Goal: Task Accomplishment & Management: Manage account settings

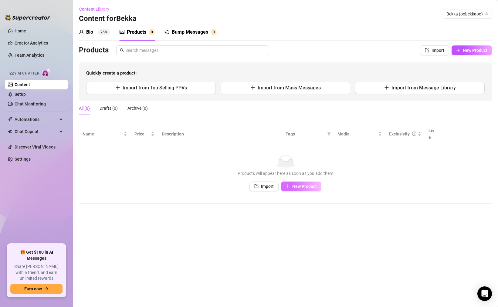
click at [303, 184] on span "New Product" at bounding box center [304, 186] width 25 height 5
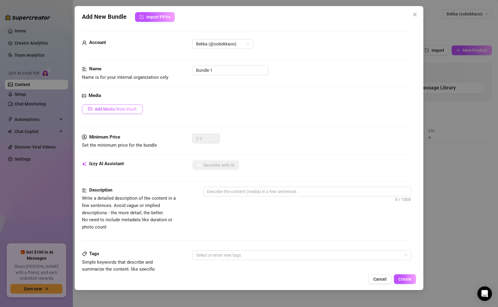
click at [128, 106] on button "Add Media from Vault" at bounding box center [112, 109] width 61 height 10
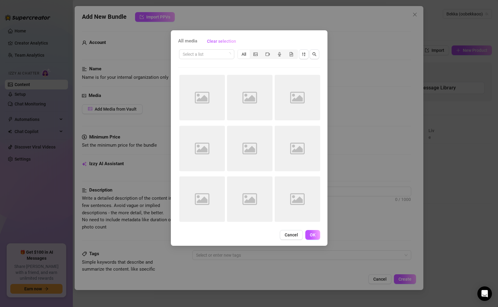
click at [232, 22] on div "All media Clear selection Select a list All Image placeholder Image placeholder…" at bounding box center [249, 153] width 498 height 307
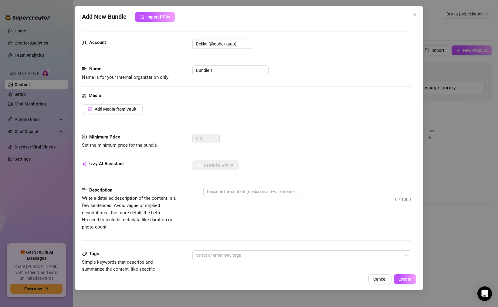
click at [431, 64] on div "Add New Bundle Import PPVs Account Bekka (@oobekkaoo) Name Name is for your int…" at bounding box center [249, 153] width 498 height 307
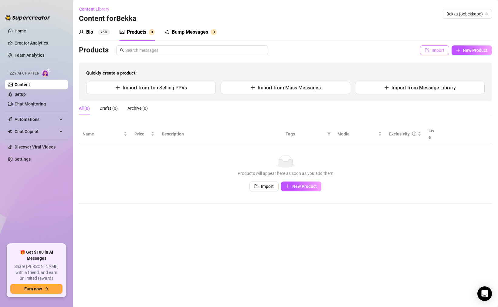
click at [432, 50] on span "Import" at bounding box center [437, 50] width 13 height 5
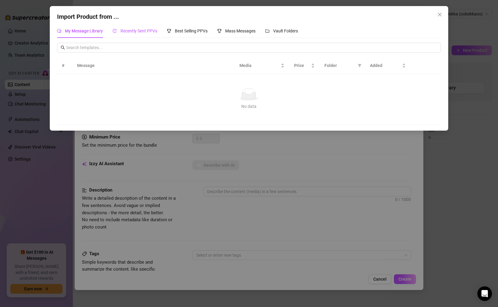
click at [134, 28] on div "Recently Sent PPVs" at bounding box center [135, 31] width 45 height 7
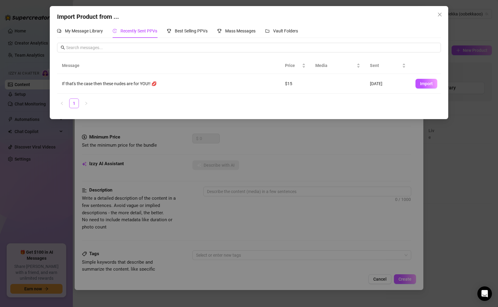
click at [137, 83] on div "If that's the case then these nudes are for YOU!! 💋" at bounding box center [168, 83] width 213 height 7
click at [189, 28] on div "Best Selling PPVs" at bounding box center [187, 31] width 41 height 7
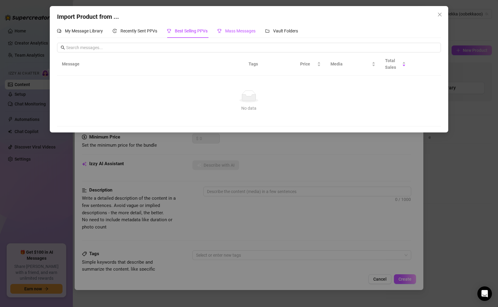
click at [248, 31] on span "Mass Messages" at bounding box center [240, 31] width 30 height 5
click at [294, 26] on div "Vault Folders" at bounding box center [281, 31] width 33 height 14
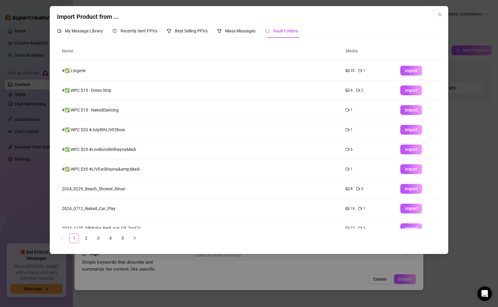
scroll to position [28, 0]
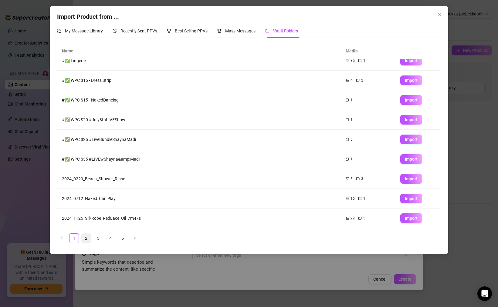
click at [89, 239] on link "2" at bounding box center [86, 238] width 9 height 9
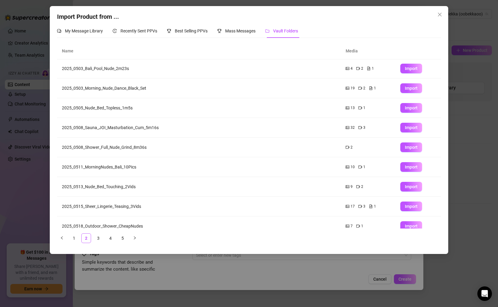
scroll to position [0, 0]
drag, startPoint x: 96, startPoint y: 89, endPoint x: 195, endPoint y: 68, distance: 101.5
click at [194, 68] on tbody "2025_0503_Bali_Pool_Nude_2m23s 4 2 1 Import 2025_0503_Morning_Nude_Dance_Black_…" at bounding box center [249, 157] width 384 height 197
click at [194, 73] on td "2025_0503_Bali_Pool_Nude_2m23s" at bounding box center [199, 69] width 284 height 20
click at [348, 89] on icon "picture" at bounding box center [348, 89] width 4 height 4
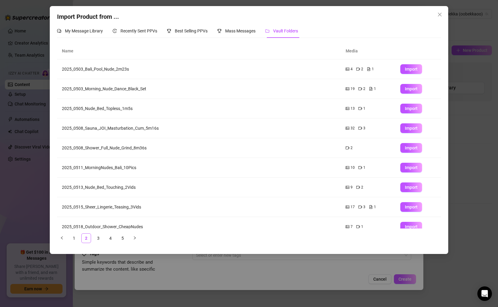
click at [370, 88] on icon "file-gif" at bounding box center [371, 89] width 4 height 4
click at [352, 89] on span "19" at bounding box center [352, 89] width 4 height 6
click at [348, 89] on icon "picture" at bounding box center [348, 89] width 4 height 4
click at [122, 90] on td "2025_0503_Morning_Nude_Dance_Black_Set" at bounding box center [199, 89] width 284 height 20
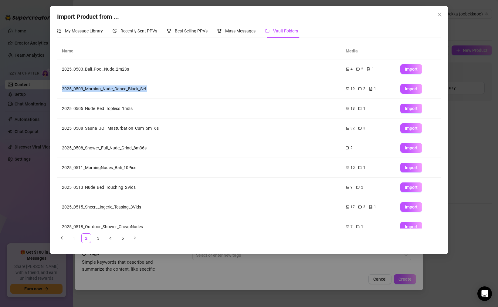
click at [122, 90] on td "2025_0503_Morning_Nude_Dance_Black_Set" at bounding box center [199, 89] width 284 height 20
copy tr "2025_0503_Morning_Nude_Dance_Black_Set"
click at [164, 91] on td "2025_0503_Morning_Nude_Dance_Black_Set" at bounding box center [199, 89] width 284 height 20
click at [404, 90] on button "Import" at bounding box center [411, 89] width 22 height 10
type textarea "Type your message here..."
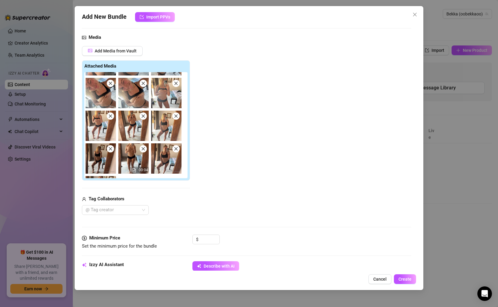
scroll to position [156, 0]
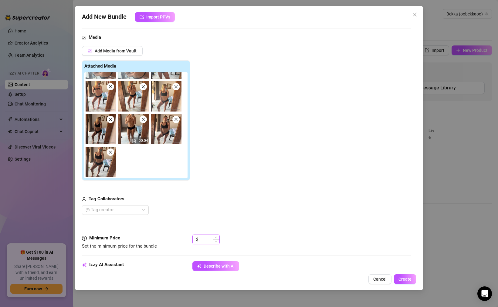
click at [201, 243] on input at bounding box center [210, 239] width 20 height 9
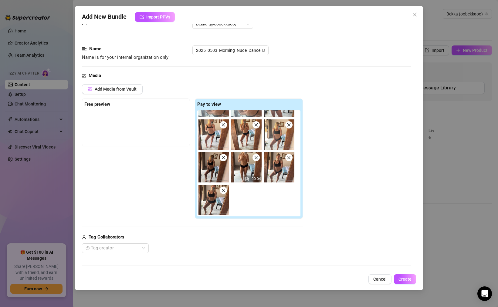
scroll to position [19, 0]
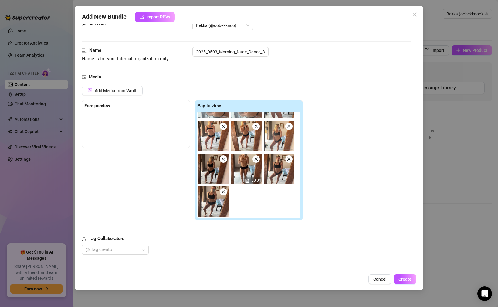
click at [243, 169] on img at bounding box center [246, 169] width 30 height 30
type input "15"
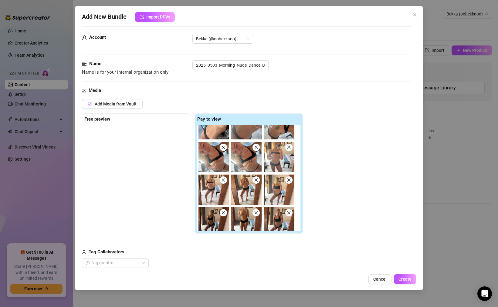
scroll to position [113, 0]
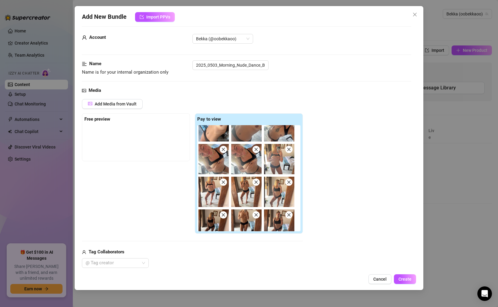
click at [246, 161] on img at bounding box center [246, 159] width 30 height 30
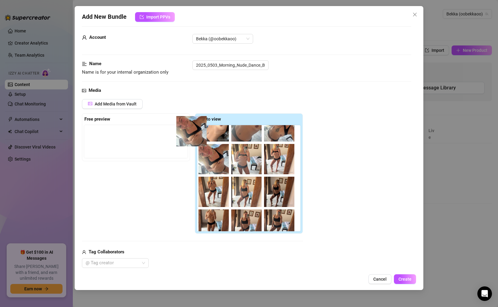
scroll to position [113, 0]
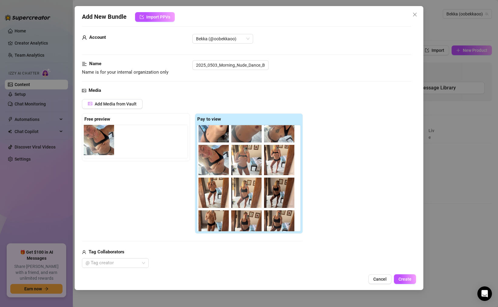
drag, startPoint x: 247, startPoint y: 161, endPoint x: 97, endPoint y: 141, distance: 151.5
click at [97, 141] on div "Free preview Pay to view 00:15 00:11 00:04" at bounding box center [192, 173] width 221 height 121
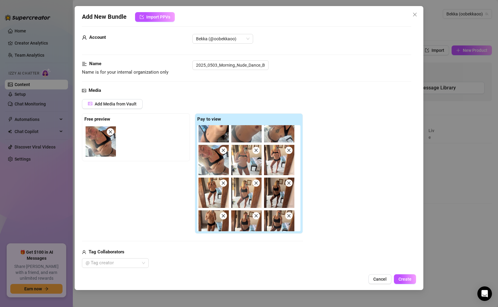
click at [181, 178] on div "Free preview Pay to view 00:15 00:11 00:04" at bounding box center [192, 173] width 221 height 121
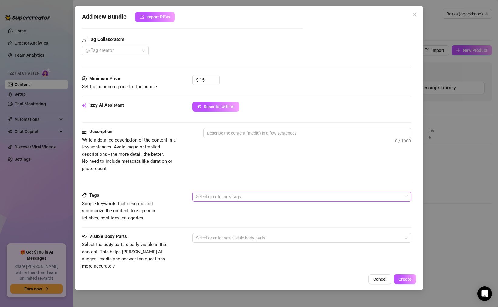
scroll to position [231, 0]
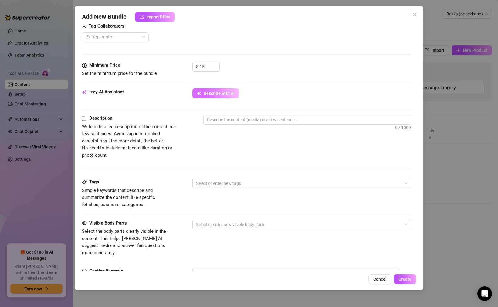
click at [220, 93] on span "Describe with AI" at bounding box center [219, 93] width 31 height 5
click at [218, 93] on span "Describe with AI" at bounding box center [219, 93] width 31 height 5
type textarea "Bekka"
type textarea "Bekka teases"
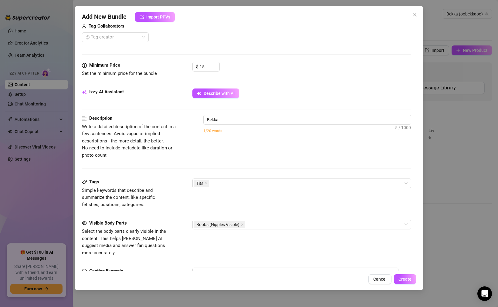
type textarea "Bekka teases"
type textarea "Bekka teases in"
type textarea "Bekka teases in a"
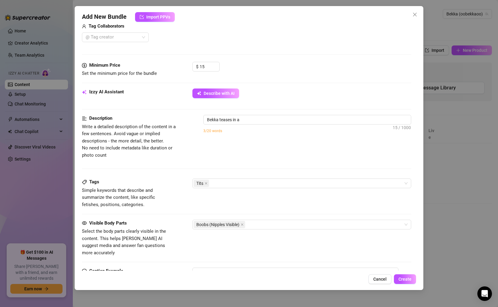
type textarea "Bekka teases in a tight"
type textarea "Bekka teases in a tight black"
type textarea "Bekka teases in a tight black sports"
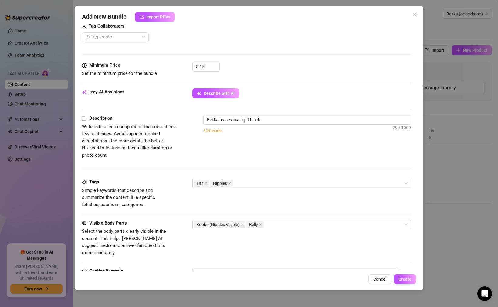
type textarea "Bekka teases in a tight black sports"
type textarea "Bekka teases in a tight black sports bra"
type textarea "Bekka teases in a tight black sports bra and"
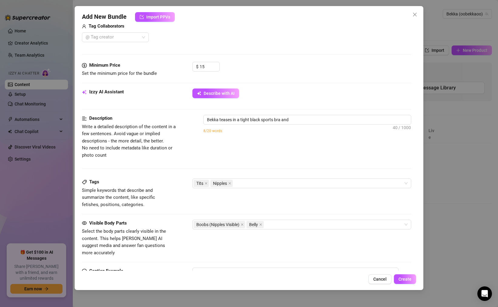
type textarea "Bekka teases in a tight black sports bra and matching"
type textarea "Bekka teases in a tight black sports bra and matching panties,"
type textarea "Bekka teases in a tight black sports bra and matching panties, posing"
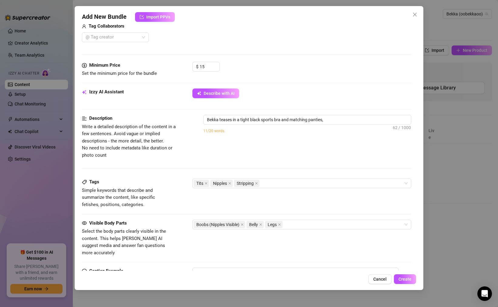
type textarea "Bekka teases in a tight black sports bra and matching panties, posing"
type textarea "Bekka teases in a tight black sports bra and matching panties, posing in"
type textarea "Bekka teases in a tight black sports bra and matching panties, posing in front"
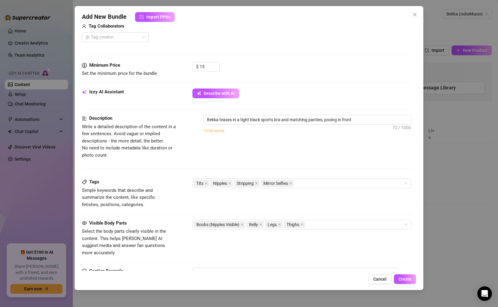
type textarea "Bekka teases in a tight black sports bra and matching panties, posing in front …"
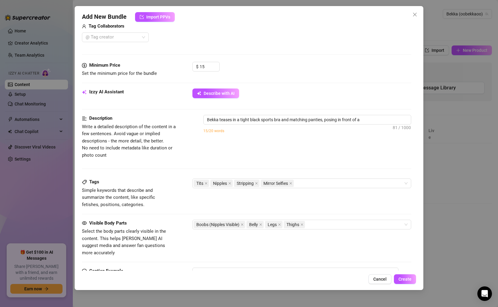
type textarea "Bekka teases in a tight black sports bra and matching panties, posing in front …"
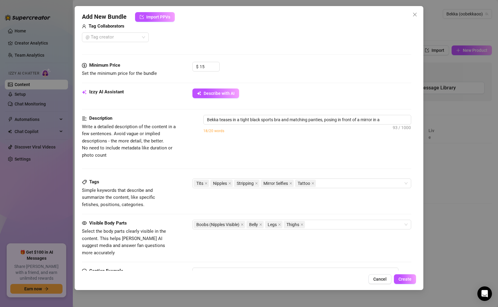
type textarea "Bekka teases in a tight black sports bra and matching panties, posing in front …"
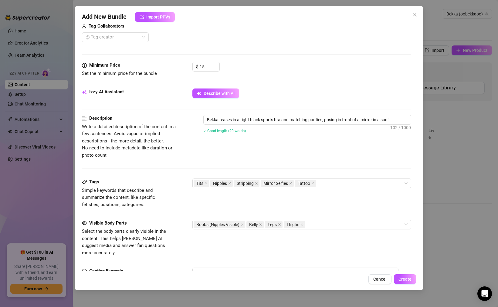
type textarea "Bekka teases in a tight black sports bra and matching panties, posing in front …"
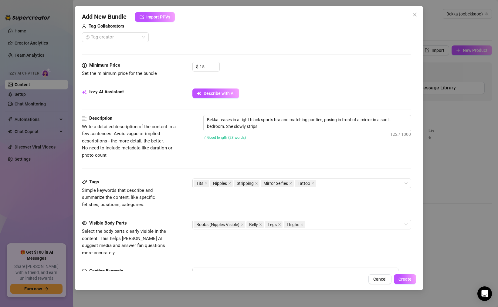
type textarea "Bekka teases in a tight black sports bra and matching panties, posing in front …"
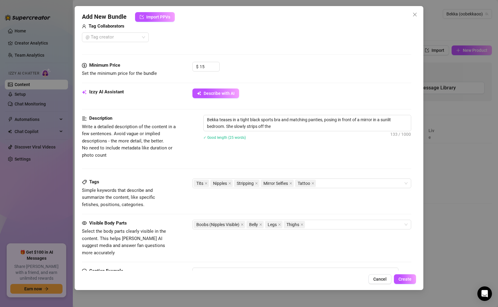
type textarea "Bekka teases in a tight black sports bra and matching panties, posing in front …"
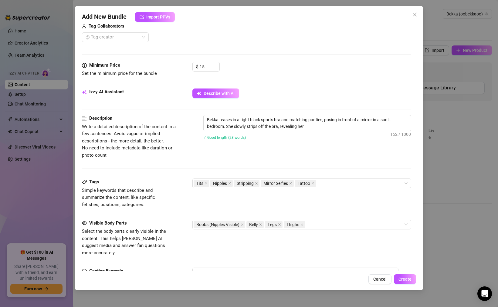
type textarea "Bekka teases in a tight black sports bra and matching panties, posing in front …"
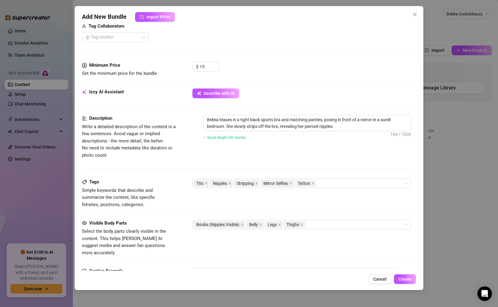
type textarea "Bekka teases in a tight black sports bra and matching panties, posing in front …"
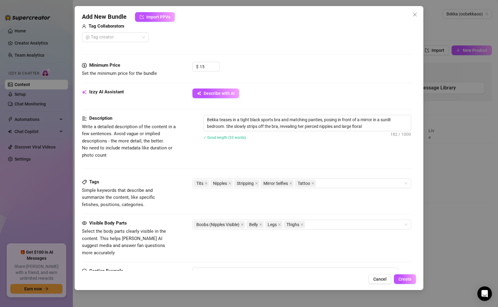
type textarea "Bekka teases in a tight black sports bra and matching panties, posing in front …"
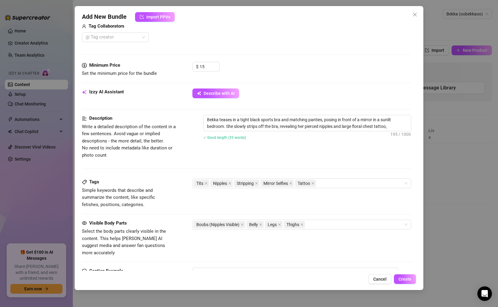
type textarea "Bekka teases in a tight black sports bra and matching panties, posing in front …"
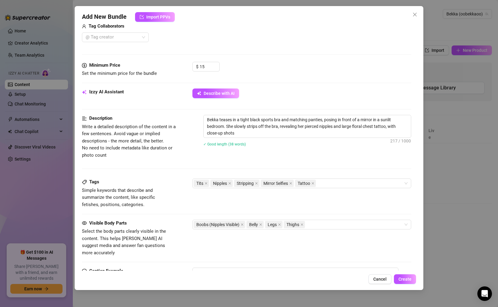
type textarea "Bekka teases in a tight black sports bra and matching panties, posing in front …"
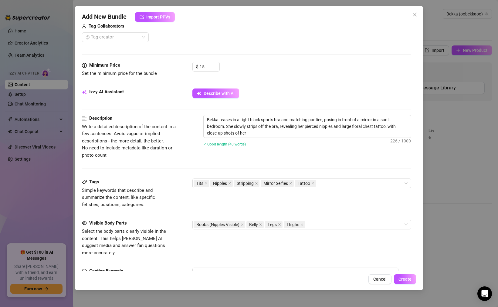
type textarea "Bekka teases in a tight black sports bra and matching panties, posing in front …"
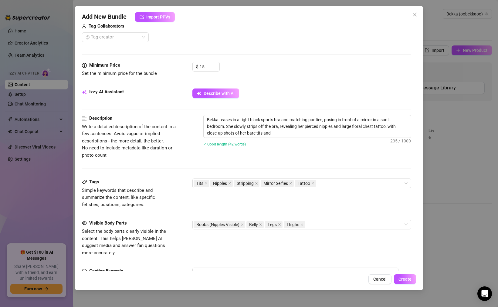
type textarea "Bekka teases in a tight black sports bra and matching panties, posing in front …"
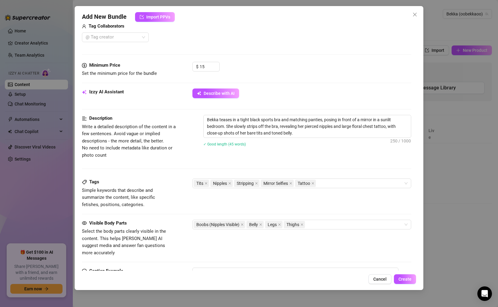
type textarea "Bekka teases in a tight black sports bra and matching panties, posing in front …"
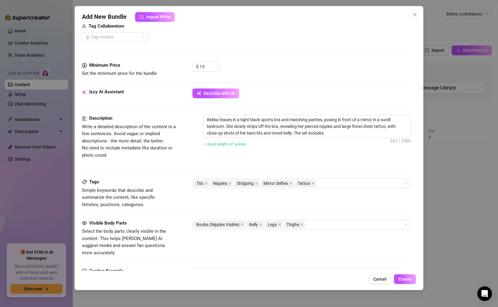
type textarea "Bekka teases in a tight black sports bra and matching panties, posing in front …"
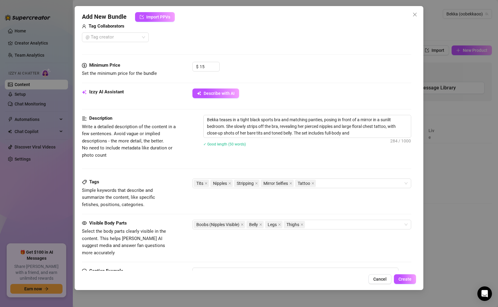
type textarea "Bekka teases in a tight black sports bra and matching panties, posing in front …"
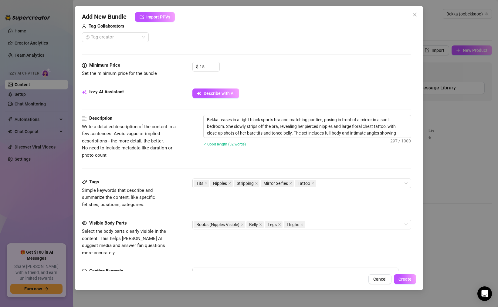
type textarea "Bekka teases in a tight black sports bra and matching panties, posing in front …"
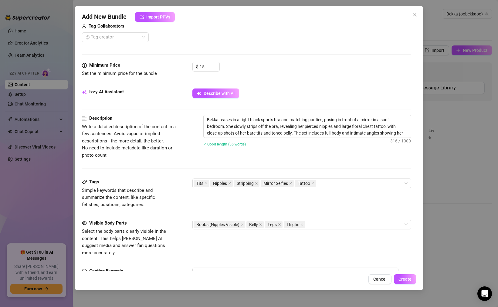
type textarea "Bekka teases in a tight black sports bra and matching panties, posing in front …"
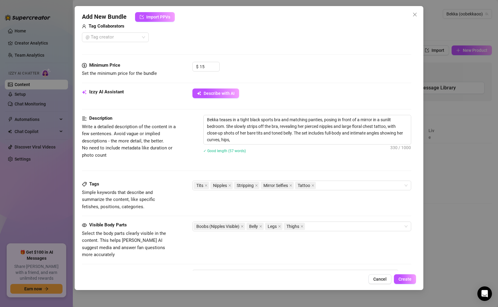
type textarea "Bekka teases in a tight black sports bra and matching panties, posing in front …"
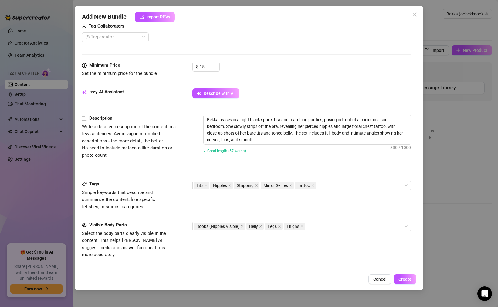
type textarea "Bekka teases in a tight black sports bra and matching panties, posing in front …"
click at [327, 187] on div "Tits Nipples Stripping Mirror Selfies Tattoo" at bounding box center [299, 185] width 210 height 8
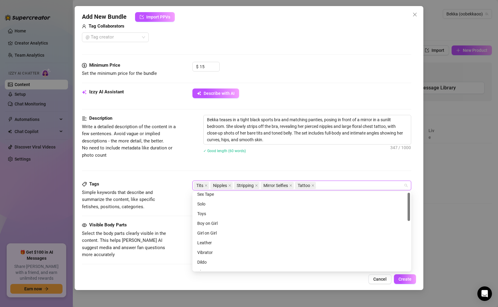
scroll to position [0, 0]
click at [187, 169] on div "Description Write a detailed description of the content in a few sentences. Avo…" at bounding box center [246, 148] width 329 height 66
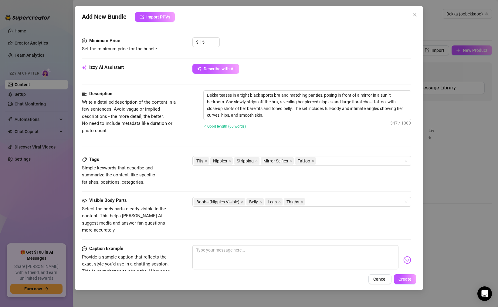
scroll to position [264, 0]
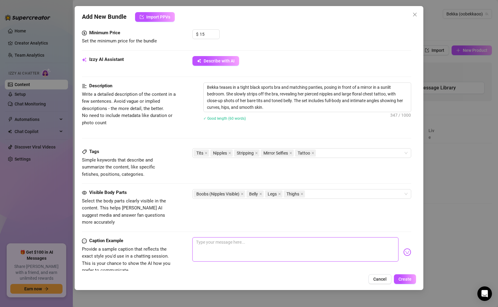
click at [228, 238] on textarea at bounding box center [295, 250] width 206 height 24
click at [309, 196] on div "Boobs (Nipples Visible) Belly Legs Thighs" at bounding box center [299, 194] width 210 height 8
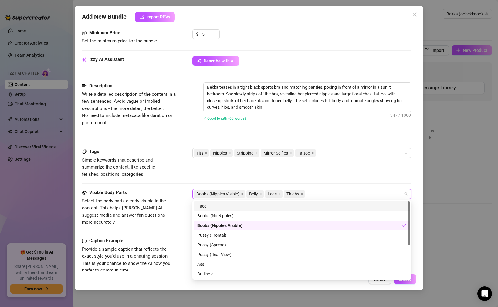
click at [210, 205] on div "Face" at bounding box center [301, 206] width 209 height 7
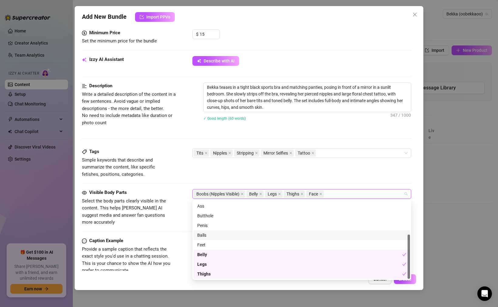
scroll to position [0, 0]
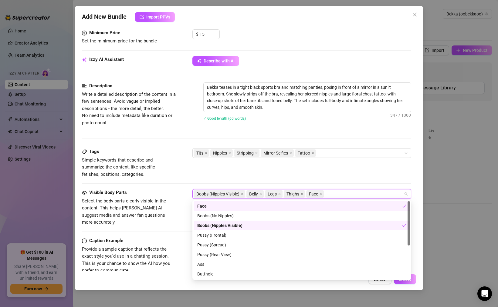
click at [302, 167] on div "Tags Simple keywords that describe and summarize the content, like specific fet…" at bounding box center [246, 163] width 329 height 30
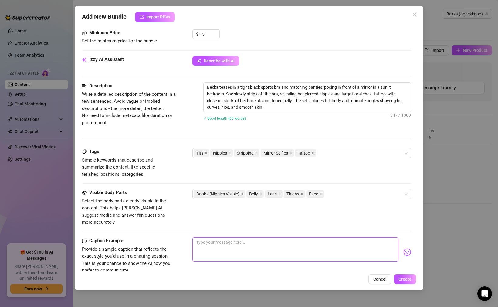
click at [215, 247] on textarea at bounding box center [295, 250] width 206 height 24
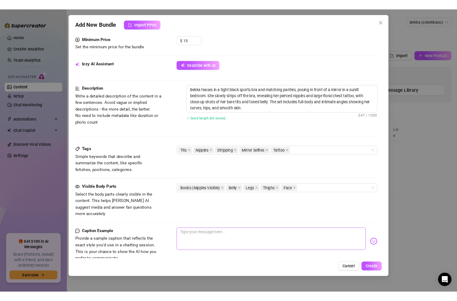
scroll to position [113, 0]
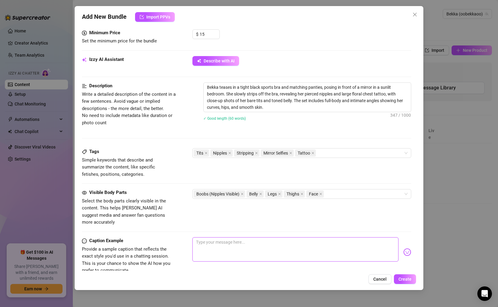
click at [237, 243] on textarea at bounding box center [295, 250] width 206 height 24
click at [229, 238] on textarea at bounding box center [295, 250] width 206 height 24
click at [222, 238] on textarea at bounding box center [295, 250] width 206 height 24
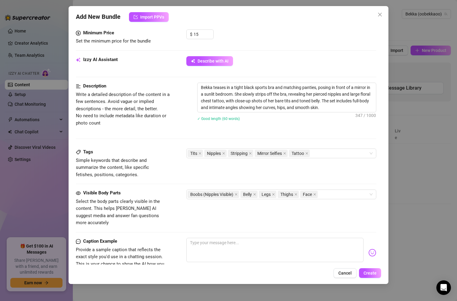
type textarea "Type your message here..."
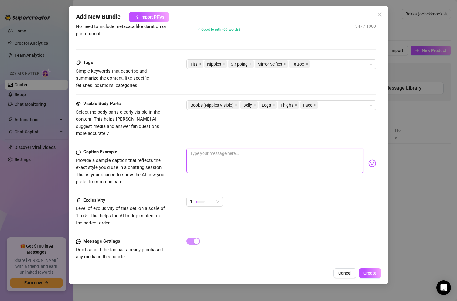
click at [221, 152] on textarea at bounding box center [274, 160] width 177 height 24
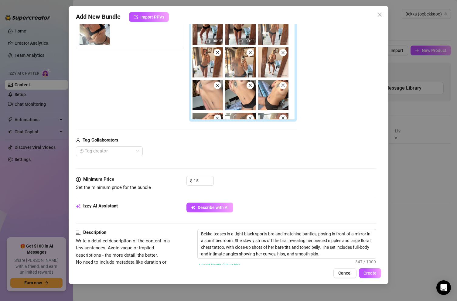
scroll to position [0, 0]
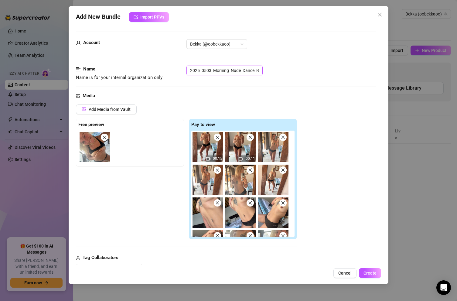
click at [211, 69] on input "2025_0503_Morning_Nude_Dance_Black_Set" at bounding box center [224, 71] width 76 height 10
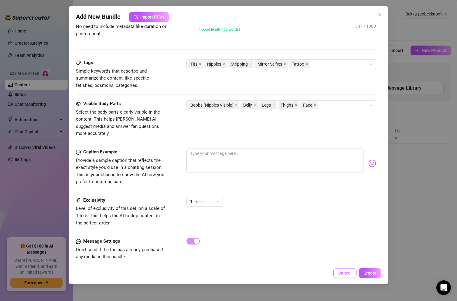
click at [342, 275] on button "Cancel" at bounding box center [344, 273] width 23 height 10
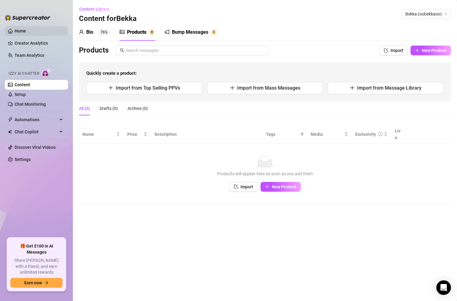
click at [26, 31] on link "Home" at bounding box center [21, 31] width 12 height 5
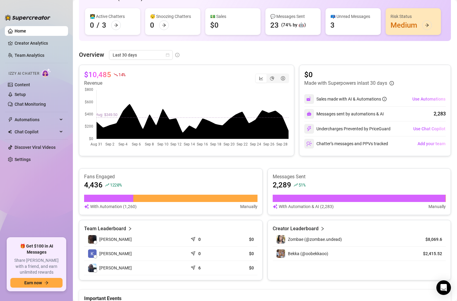
scroll to position [49, 0]
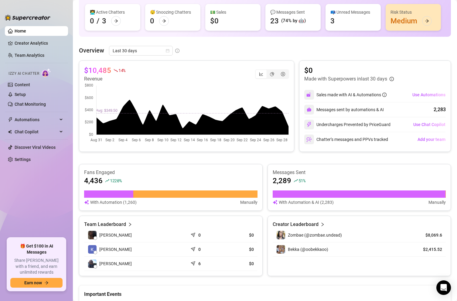
click at [110, 211] on div "Fans Engaged 4,436 1220 % With Automation (1,260) Manually Messages Sent 2,289 …" at bounding box center [265, 220] width 372 height 112
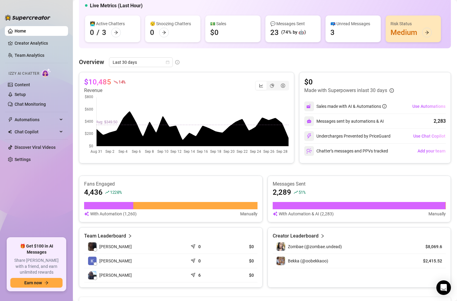
scroll to position [37, 0]
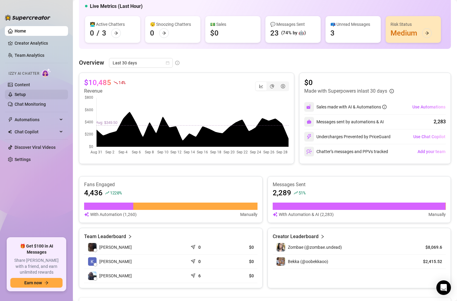
click at [22, 94] on link "Setup" at bounding box center [20, 94] width 11 height 5
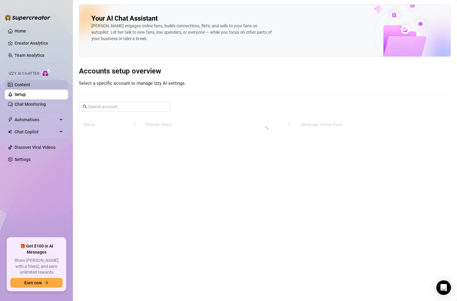
click at [21, 84] on link "Content" at bounding box center [22, 84] width 15 height 5
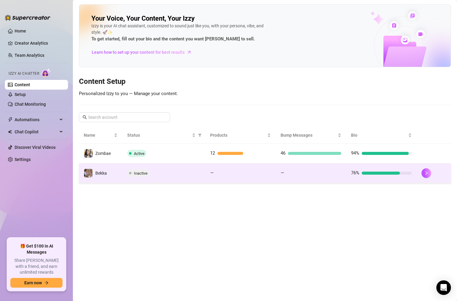
click at [174, 171] on div "Inactive" at bounding box center [163, 172] width 73 height 7
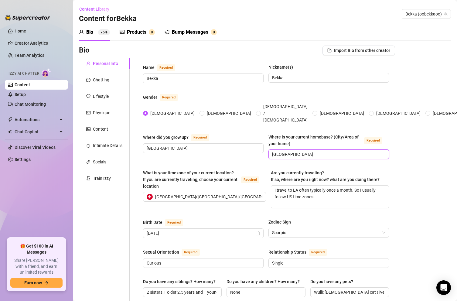
click at [310, 151] on input "Switzerland" at bounding box center [328, 154] width 112 height 7
type input "Switzerland"
click at [305, 151] on input "Switzerland" at bounding box center [328, 154] width 112 height 7
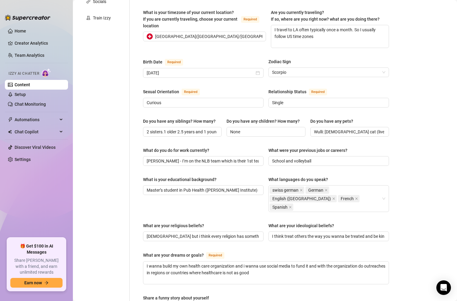
scroll to position [317, 0]
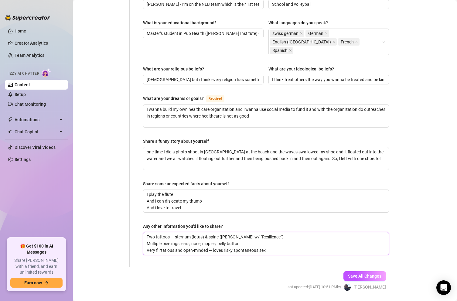
click at [271, 233] on textarea "Two tattoos — sternum (lotus) & spine (lily w/ “Resilience”) Multiple piercings…" at bounding box center [265, 243] width 245 height 22
type textarea "Two tattoos — sternum (lotus) & spine (lily w/ “Resilience”) Multiple piercings…"
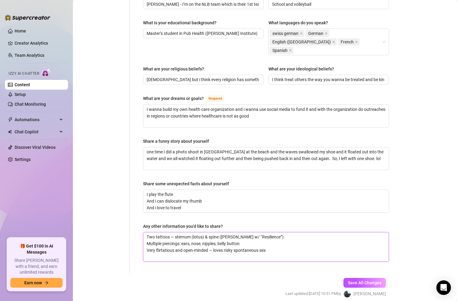
scroll to position [0, 0]
type textarea "Two tattoos — sternum (lotus) & spine (lily w/ “Resilience”) Multiple piercings…"
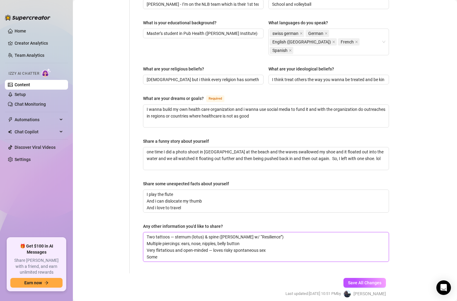
type textarea "Two tattoos — sternum (lotus) & spine (lily w/ “Resilience”) Multiple piercings…"
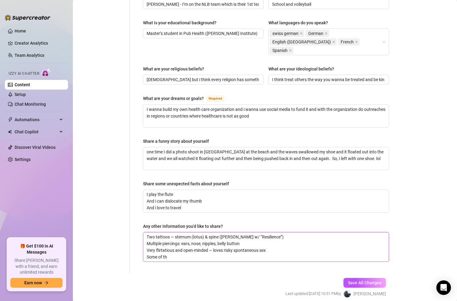
type textarea "Two tattoos — sternum (lotus) & spine (lily w/ “Resilience”) Multiple piercings…"
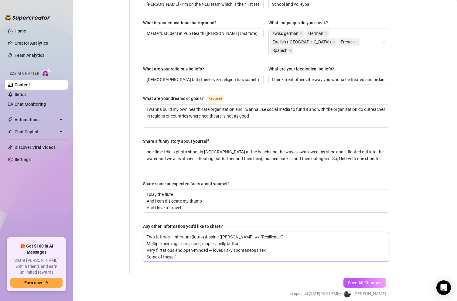
type textarea "Two tattoos — sternum (lotus) & spine (lily w/ “Resilience”) Multiple piercings…"
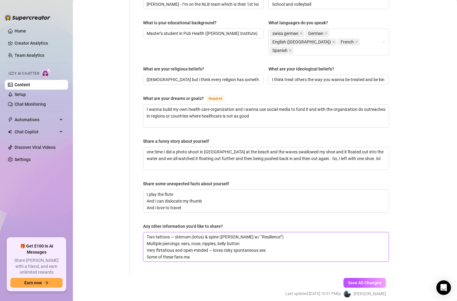
type textarea "Two tattoos — sternum (lotus) & spine (lily w/ “Resilience”) Multiple piercings…"
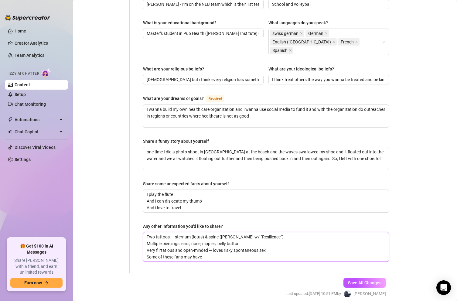
type textarea "Two tattoos — sternum (lotus) & spine (lily w/ “Resilience”) Multiple piercings…"
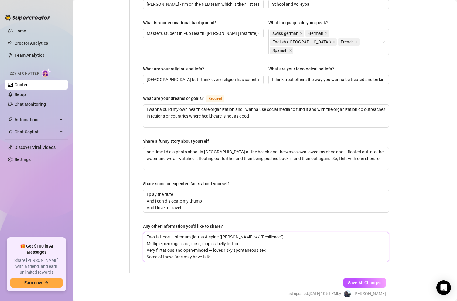
type textarea "Two tattoos — sternum (lotus) & spine (lily w/ “Resilience”) Multiple piercings…"
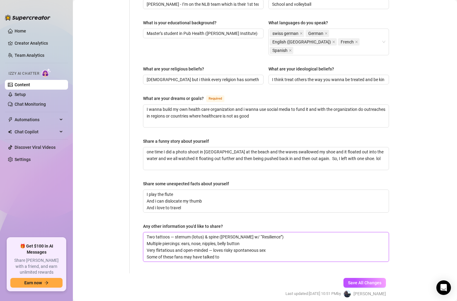
type textarea "Two tattoos — sternum (lotus) & spine (lily w/ “Resilience”) Multiple piercings…"
click at [359, 239] on textarea "Two tattoos — sternum (lotus) & spine (lily w/ “Resilience”) Multiple piercings…" at bounding box center [265, 246] width 245 height 29
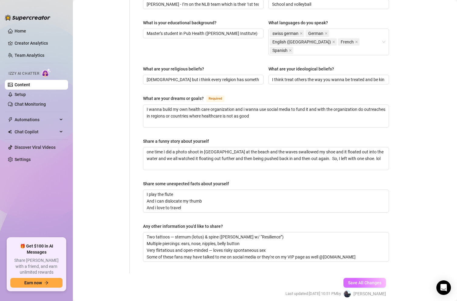
click at [362, 278] on button "Save All Changes" at bounding box center [364, 283] width 42 height 10
click at [352, 239] on textarea "Two tattoos — sternum (lotus) & spine (lily w/ “Resilience”) Multiple piercings…" at bounding box center [265, 246] width 245 height 29
drag, startPoint x: 352, startPoint y: 239, endPoint x: 144, endPoint y: 238, distance: 208.2
click at [144, 238] on textarea "Two tattoos — sternum (lotus) & spine (lily w/ “Resilience”) Multiple piercings…" at bounding box center [265, 246] width 245 height 29
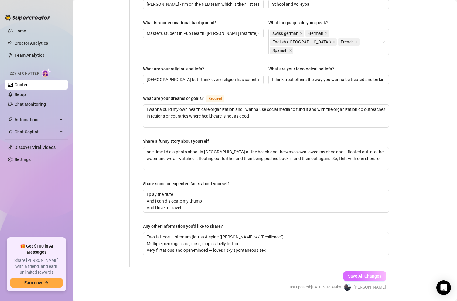
click at [360, 273] on span "Save All Changes" at bounding box center [364, 275] width 33 height 5
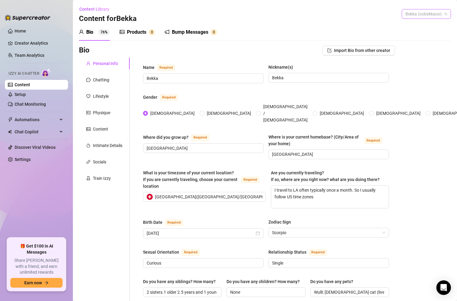
click at [419, 17] on span "Bekka (oobekkaoo)" at bounding box center [426, 13] width 42 height 9
click at [400, 36] on span "Bekka" at bounding box center [400, 36] width 12 height 7
click at [414, 13] on span "Bekka (oobekkaoo)" at bounding box center [426, 13] width 42 height 9
click at [405, 26] on span "Zombae" at bounding box center [401, 26] width 15 height 7
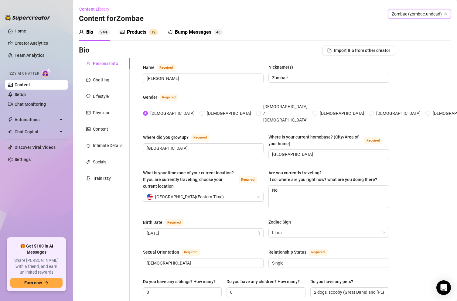
scroll to position [308, 0]
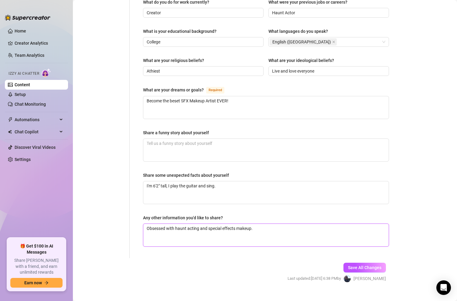
click at [248, 224] on textarea "Obsessed with haunt acting and special effects makeup." at bounding box center [265, 235] width 245 height 22
paste textarea "Some of these fans may have talked to me on social media or they're on my VIP p…"
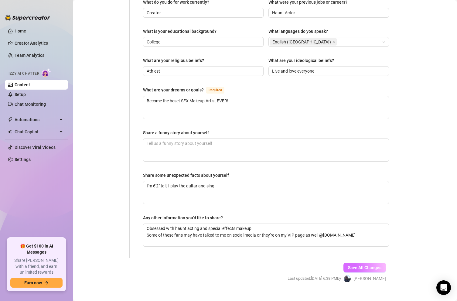
click at [359, 262] on button "Save All Changes" at bounding box center [364, 267] width 42 height 10
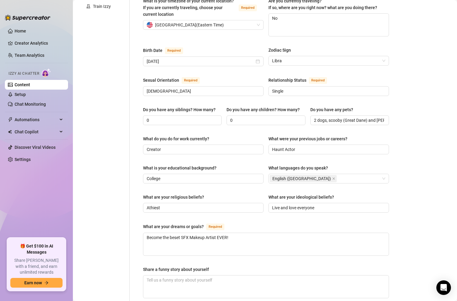
scroll to position [175, 0]
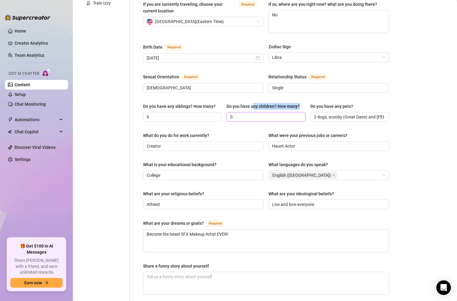
drag, startPoint x: 254, startPoint y: 96, endPoint x: 250, endPoint y: 110, distance: 13.8
click at [250, 110] on div "Do you have any children? How many? 0" at bounding box center [265, 112] width 79 height 19
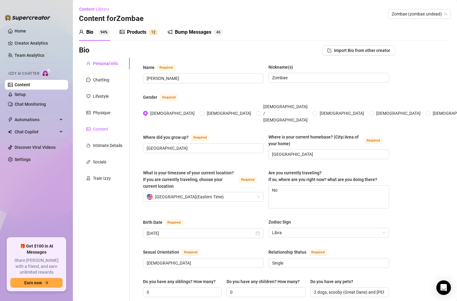
click at [105, 129] on div "Content" at bounding box center [100, 129] width 15 height 7
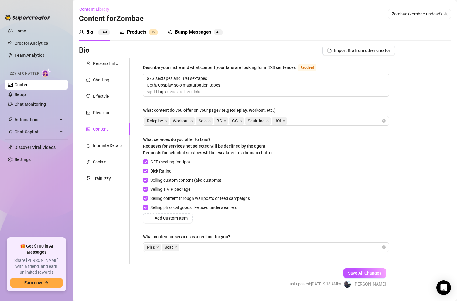
click at [107, 228] on div "Personal Info Chatting Lifestyle Physique Content Intimate Details Socials Trai…" at bounding box center [104, 161] width 51 height 206
click at [110, 217] on div "Personal Info Chatting Lifestyle Physique Content Intimate Details Socials Trai…" at bounding box center [104, 161] width 51 height 206
click at [220, 10] on div "Content Library Content for Zombae Zombae (zombae.undead)" at bounding box center [265, 13] width 372 height 19
click at [22, 29] on link "Home" at bounding box center [21, 31] width 12 height 5
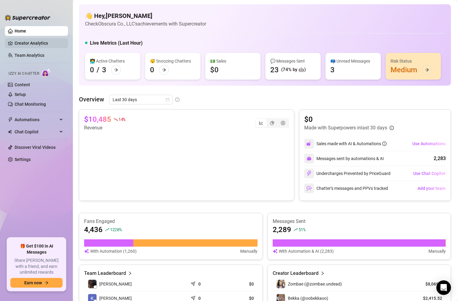
click at [29, 44] on link "Creator Analytics" at bounding box center [39, 43] width 49 height 10
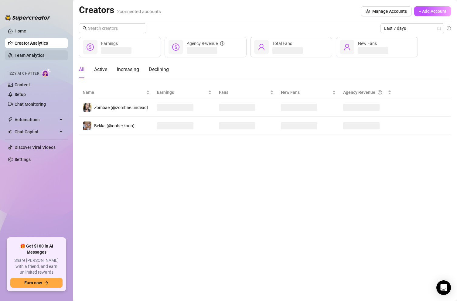
click at [28, 53] on link "Team Analytics" at bounding box center [30, 55] width 30 height 5
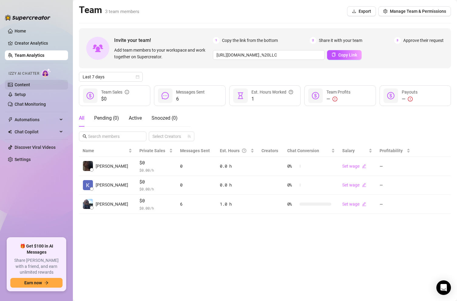
click at [29, 87] on link "Content" at bounding box center [22, 84] width 15 height 5
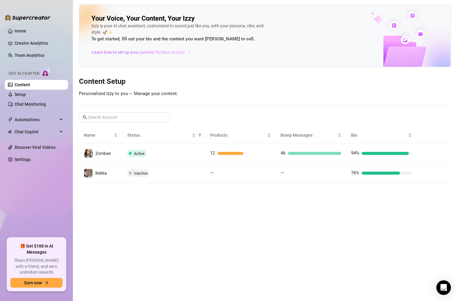
click at [132, 53] on span "Learn how to set up your content for best results" at bounding box center [138, 52] width 93 height 7
click at [85, 223] on main "Your Voice, Your Content, Your Izzy Izzy is your AI chat assistant, customized …" at bounding box center [265, 150] width 384 height 301
click at [54, 201] on ul "Home Creator Analytics Team Analytics Izzy AI Chatter Content Setup Chat Monito…" at bounding box center [36, 129] width 63 height 211
click at [85, 200] on main "Your Voice, Your Content, Your Izzy Izzy is your AI chat assistant, customized …" at bounding box center [265, 150] width 384 height 301
click at [37, 200] on ul "Home Creator Analytics Team Analytics Izzy AI Chatter Content Setup Chat Monito…" at bounding box center [36, 129] width 63 height 211
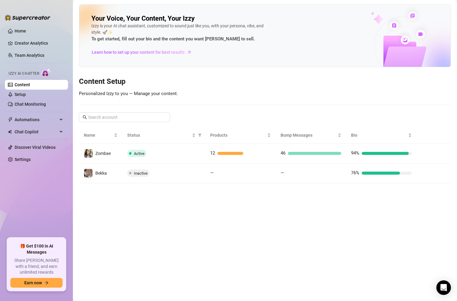
click at [32, 198] on ul "Home Creator Analytics Team Analytics Izzy AI Chatter Content Setup Chat Monito…" at bounding box center [36, 129] width 63 height 211
click at [141, 203] on main "Your Voice, Your Content, Your Izzy Izzy is your AI chat assistant, customized …" at bounding box center [265, 150] width 384 height 301
click at [25, 94] on link "Setup" at bounding box center [20, 94] width 11 height 5
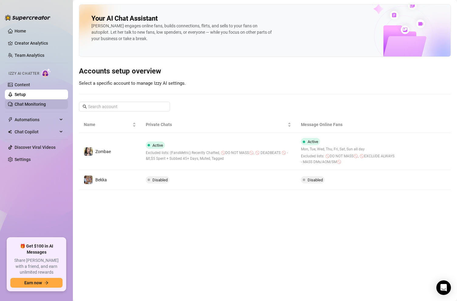
click at [24, 105] on link "Chat Monitoring" at bounding box center [30, 104] width 31 height 5
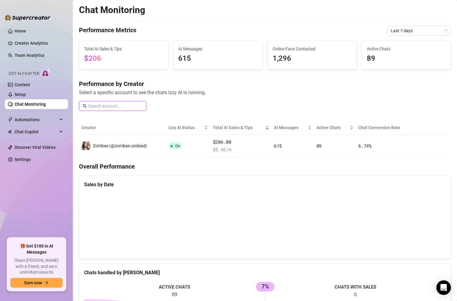
click at [106, 106] on input "text" at bounding box center [115, 106] width 55 height 7
click at [130, 94] on span "Select a specific account to see the chats Izzy AI is running." at bounding box center [265, 93] width 372 height 8
click at [20, 93] on link "Setup" at bounding box center [20, 94] width 11 height 5
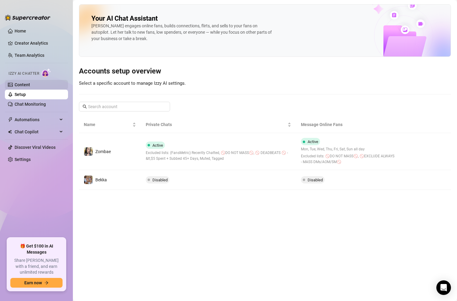
click at [20, 86] on link "Content" at bounding box center [22, 84] width 15 height 5
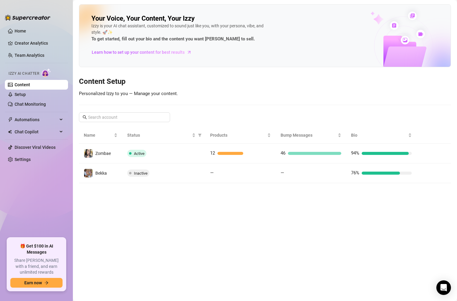
click at [250, 83] on h3 "Content Setup" at bounding box center [265, 82] width 372 height 10
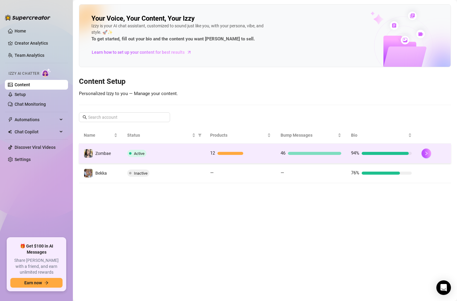
click at [174, 156] on div "Active" at bounding box center [163, 153] width 73 height 7
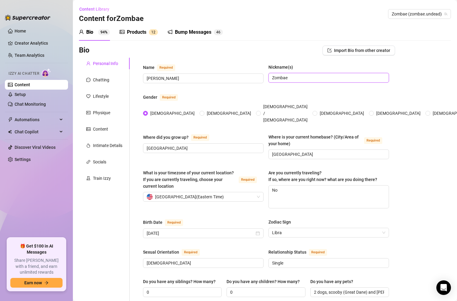
click at [298, 77] on input "Zombae" at bounding box center [328, 77] width 112 height 7
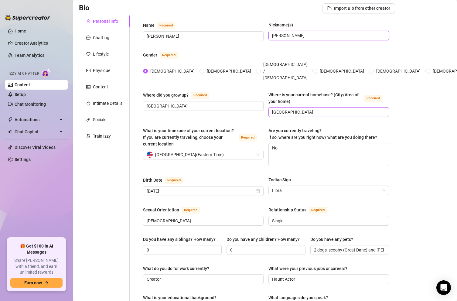
scroll to position [43, 0]
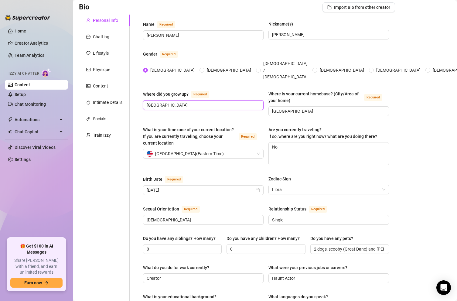
click at [187, 102] on input "New England" at bounding box center [203, 105] width 112 height 7
click at [288, 142] on textarea "No" at bounding box center [329, 153] width 120 height 22
drag, startPoint x: 290, startPoint y: 136, endPoint x: 254, endPoint y: 136, distance: 35.8
click at [256, 136] on div "What is your timezone of your current location? If you are currently traveling,…" at bounding box center [266, 148] width 246 height 44
paste textarea ", but sometimes I travel to Vegas and LA to shoot and do content."
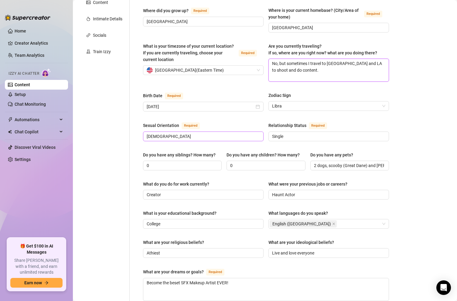
scroll to position [127, 0]
click at [186, 132] on input "Bisexual" at bounding box center [203, 135] width 112 height 7
paste input "leans more to men but really loves working with girls."
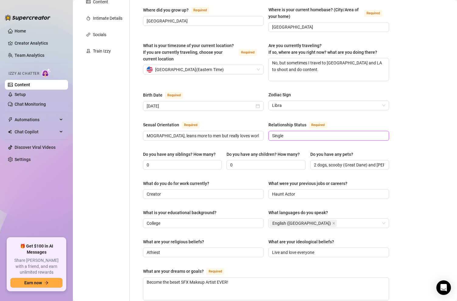
click at [288, 132] on input "Single" at bounding box center [328, 135] width 112 height 7
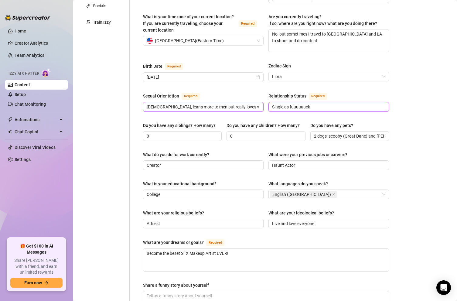
scroll to position [157, 0]
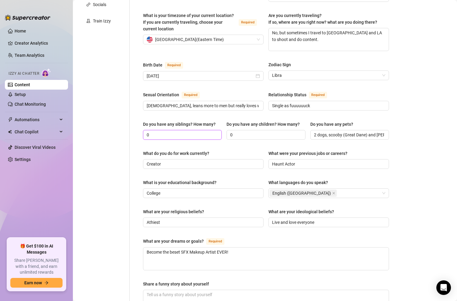
click at [179, 131] on input "0" at bounding box center [182, 134] width 70 height 7
click at [174, 161] on input "Creator" at bounding box center [203, 164] width 112 height 7
click at [209, 161] on input "Content creator, TikTok Superstar!!" at bounding box center [203, 164] width 112 height 7
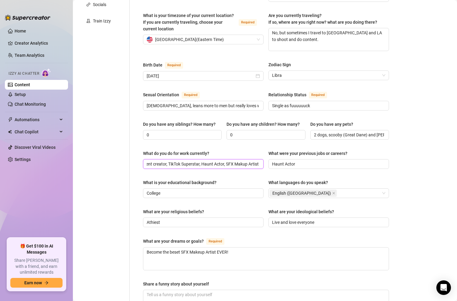
scroll to position [0, 10]
click at [242, 161] on input "Content creator, TikTok Superstar, Haunt Actor, SFX Makup Artist" at bounding box center [203, 164] width 112 height 7
click at [296, 161] on input "Haunt Actor" at bounding box center [328, 164] width 112 height 7
drag, startPoint x: 307, startPoint y: 154, endPoint x: 242, endPoint y: 152, distance: 65.0
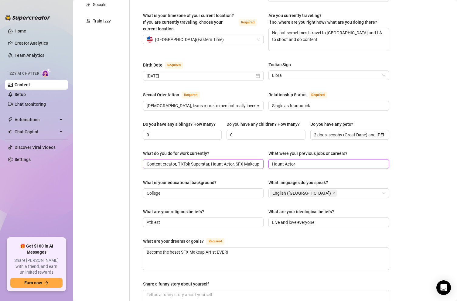
click at [244, 152] on div "What do you do for work currently? Content creator, TikTok Superstar, Haunt Act…" at bounding box center [266, 162] width 246 height 24
click at [316, 161] on input "Call center for a telecommunications company" at bounding box center [328, 164] width 112 height 7
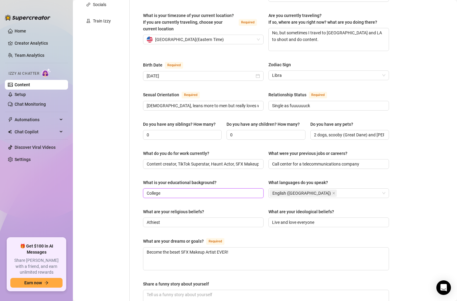
click at [162, 190] on input "College" at bounding box center [203, 193] width 112 height 7
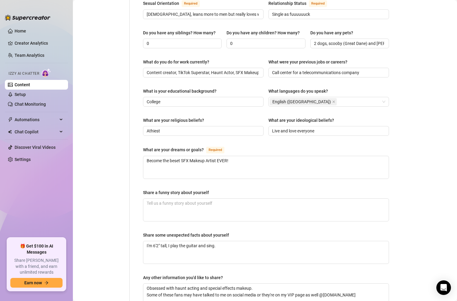
scroll to position [238, 0]
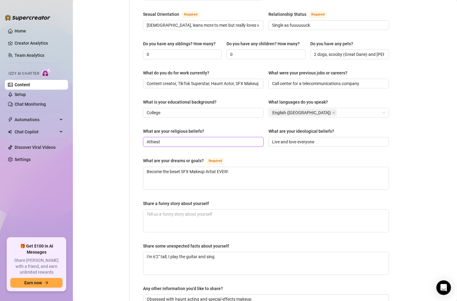
click at [174, 138] on input "Athiest" at bounding box center [203, 141] width 112 height 7
paste input "I am not religious. I was raised in church as a kid and my father was a die har…"
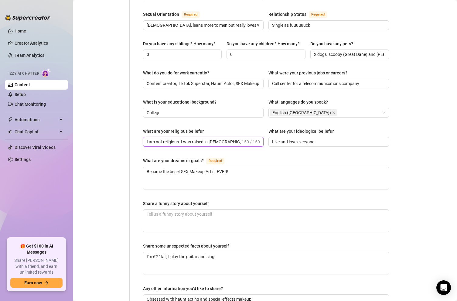
click at [178, 138] on input "I am not religious. I was raised in church as a kid and my father was a die har…" at bounding box center [194, 141] width 94 height 7
drag, startPoint x: 181, startPoint y: 130, endPoint x: 259, endPoint y: 131, distance: 77.7
click at [259, 137] on span "I am not religious. I was raised in church as a kid and my father was a die har…" at bounding box center [203, 142] width 120 height 10
click at [216, 138] on input "I am not religious. I was raised in church as a kid and my father was a die har…" at bounding box center [194, 141] width 94 height 7
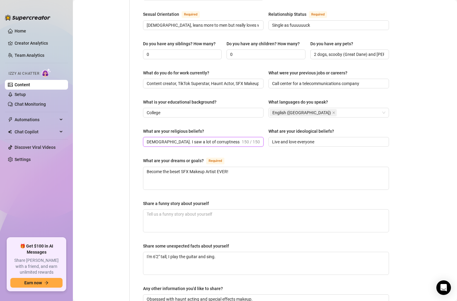
drag, startPoint x: 208, startPoint y: 131, endPoint x: 262, endPoint y: 128, distance: 55.0
click at [261, 137] on span "I am not religious. I was raised in church as a kid and my father was a die har…" at bounding box center [203, 142] width 120 height 10
drag, startPoint x: 235, startPoint y: 161, endPoint x: 121, endPoint y: 160, distance: 114.1
click at [121, 160] on div "Personal Info Chatting Lifestyle Physique Content Intimate Details Socials Trai…" at bounding box center [237, 74] width 316 height 509
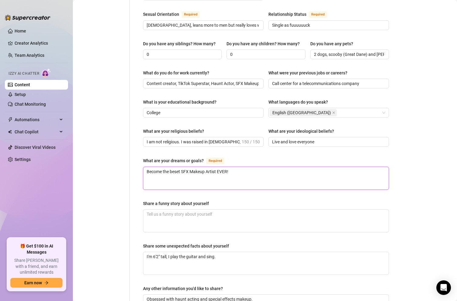
paste textarea "My dreams and goals are to one day be successful in makeup and be able to do ho…"
click at [253, 167] on textarea "My dreams and goals are to one day be successful in makeup and be able to do ho…" at bounding box center [265, 178] width 245 height 22
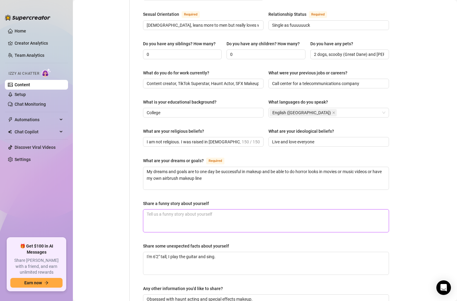
click at [183, 209] on textarea "Share a funny story about yourself" at bounding box center [265, 220] width 245 height 22
paste textarea "A funny story about myself is one time when I was at Disney with my family I wa…"
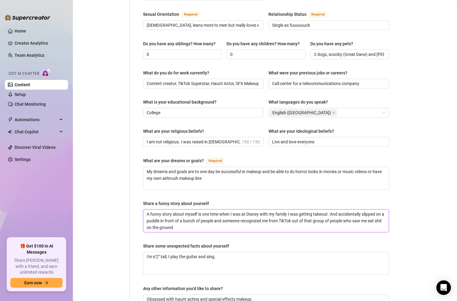
drag, startPoint x: 202, startPoint y: 203, endPoint x: 122, endPoint y: 197, distance: 80.9
click at [122, 197] on div "Personal Info Chatting Lifestyle Physique Content Intimate Details Socials Trai…" at bounding box center [237, 74] width 316 height 509
click at [362, 211] on textarea "one time when I was at Disney with my family I was getting takeout. And acciden…" at bounding box center [265, 220] width 245 height 22
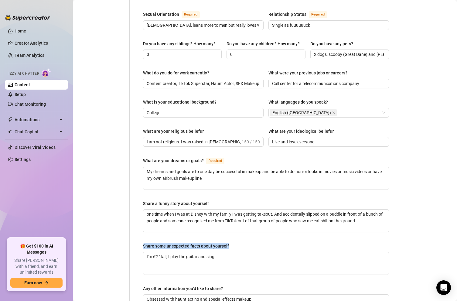
copy div "Share some unexpected facts about yourself"
drag, startPoint x: 229, startPoint y: 234, endPoint x: 144, endPoint y: 236, distance: 85.9
click at [144, 242] on label "Share some unexpected facts about yourself" at bounding box center [188, 245] width 90 height 7
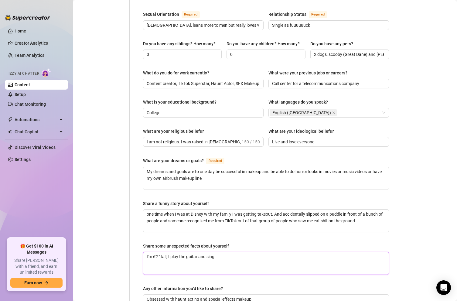
drag, startPoint x: 219, startPoint y: 248, endPoint x: 115, endPoint y: 247, distance: 103.8
click at [116, 247] on div "Personal Info Chatting Lifestyle Physique Content Intimate Details Socials Trai…" at bounding box center [237, 74] width 316 height 509
paste textarea "love to crochet little stuffed animals from woobles kits. I play guitar and pia…"
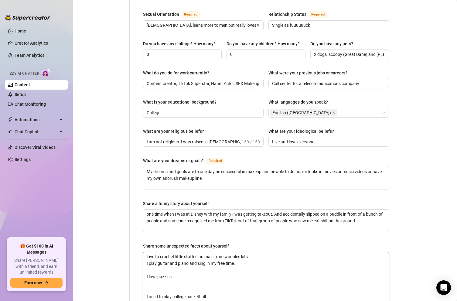
click at [148, 252] on textarea "love to crochet little stuffed animals from woobles kits. I play guitar and pia…" at bounding box center [265, 306] width 245 height 109
click at [153, 256] on textarea "love to crochet little stuffed animals from woobles kits. I play guitar and pia…" at bounding box center [265, 306] width 245 height 109
click at [150, 264] on textarea "love to crochet little stuffed animals from woobles kits. I play guitar and pia…" at bounding box center [265, 303] width 245 height 103
click at [148, 268] on textarea "love to crochet little stuffed animals from woobles kits. I play guitar and pia…" at bounding box center [265, 300] width 245 height 96
click at [150, 273] on textarea "love to crochet little stuffed animals from woobles kits. I play guitar and pia…" at bounding box center [265, 296] width 245 height 89
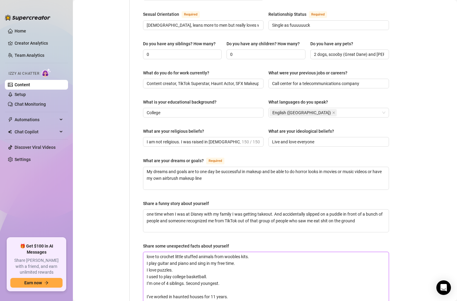
click at [147, 282] on textarea "love to crochet little stuffed animals from woobles kits. I play guitar and pia…" at bounding box center [265, 293] width 245 height 83
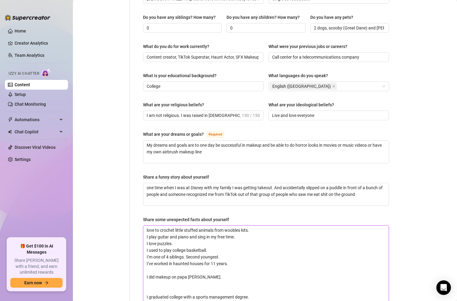
scroll to position [278, 0]
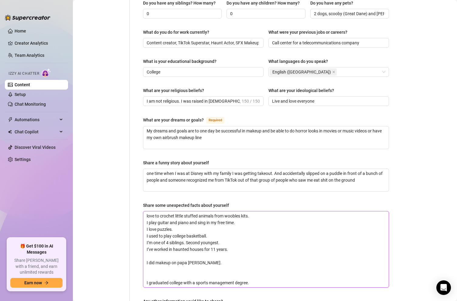
click at [147, 249] on textarea "love to crochet little stuffed animals from woobles kits. I play guitar and pia…" at bounding box center [265, 249] width 245 height 76
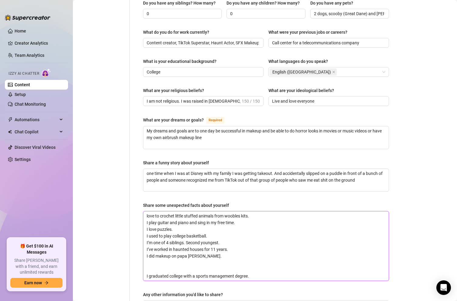
click at [148, 261] on textarea "love to crochet little stuffed animals from woobles kits. I play guitar and pia…" at bounding box center [265, 245] width 245 height 69
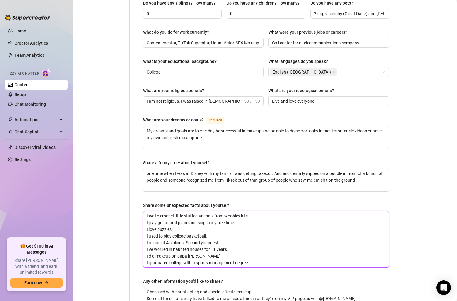
click at [173, 248] on textarea "love to crochet little stuffed animals from woobles kits. I play guitar and pia…" at bounding box center [265, 239] width 245 height 56
drag, startPoint x: 222, startPoint y: 232, endPoint x: 125, endPoint y: 232, distance: 97.7
click at [125, 232] on div "Personal Info Chatting Lifestyle Physique Content Intimate Details Socials Trai…" at bounding box center [237, 50] width 316 height 542
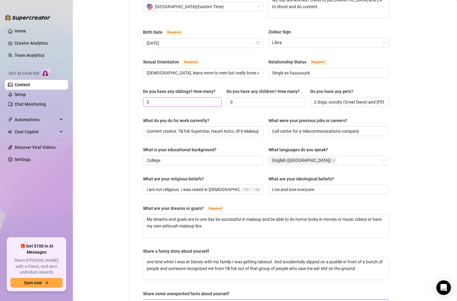
scroll to position [179, 0]
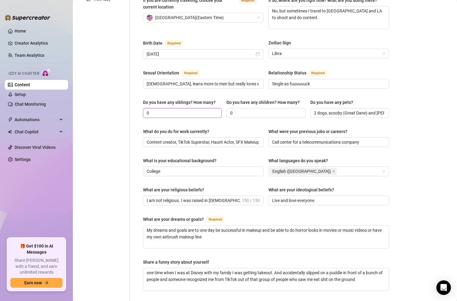
click at [168, 110] on input "0" at bounding box center [182, 113] width 70 height 7
drag, startPoint x: 157, startPoint y: 101, endPoint x: 128, endPoint y: 102, distance: 28.8
click at [129, 102] on div "Personal Info Chatting Lifestyle Physique Content Intimate Details Socials Trai…" at bounding box center [237, 146] width 316 height 535
paste input "I’m one of 4 siblings. Second youngest."
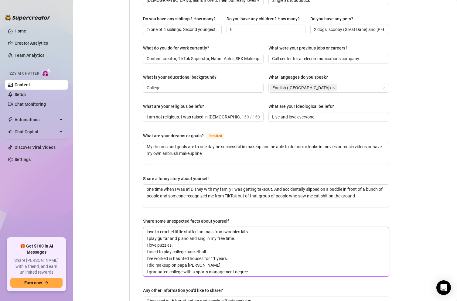
scroll to position [0, 0]
drag, startPoint x: 252, startPoint y: 261, endPoint x: 126, endPoint y: 259, distance: 126.5
click at [126, 259] on div "Personal Info Chatting Lifestyle Physique Content Intimate Details Socials Trai…" at bounding box center [237, 62] width 316 height 535
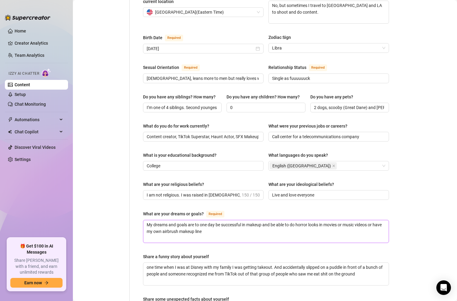
scroll to position [190, 0]
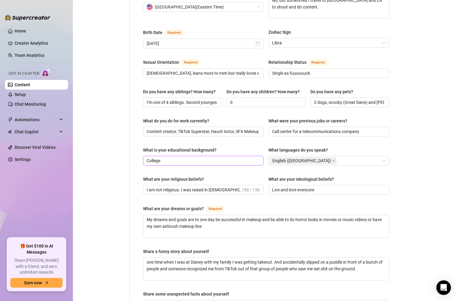
click at [187, 156] on span "College" at bounding box center [203, 161] width 120 height 10
click at [180, 157] on input "College" at bounding box center [203, 160] width 112 height 7
paste input "I graduated college with a sports management degree."
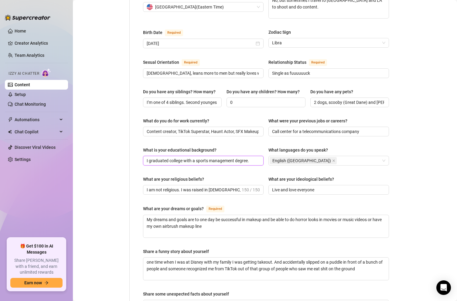
click at [177, 157] on input "I graduated college with a sports management degree." at bounding box center [203, 160] width 112 height 7
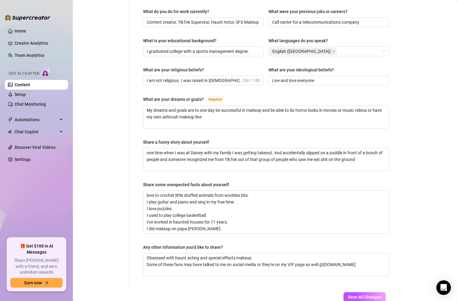
scroll to position [328, 0]
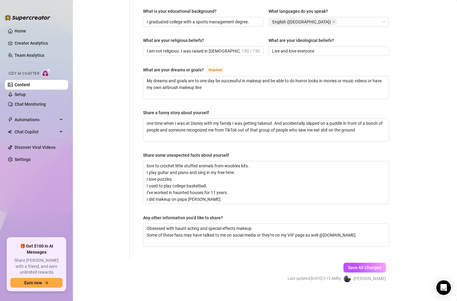
click at [181, 214] on div "Any other information you'd like to share?" at bounding box center [183, 217] width 80 height 7
click at [181, 224] on textarea "Obsessed with haunt acting and special effects makeup. Some of these fans may h…" at bounding box center [265, 235] width 245 height 22
click at [181, 214] on div "Any other information you'd like to share?" at bounding box center [183, 217] width 80 height 7
click at [181, 224] on textarea "Obsessed with haunt acting and special effects makeup. Some of these fans may h…" at bounding box center [265, 235] width 245 height 22
click at [181, 214] on div "Any other information you'd like to share?" at bounding box center [183, 217] width 80 height 7
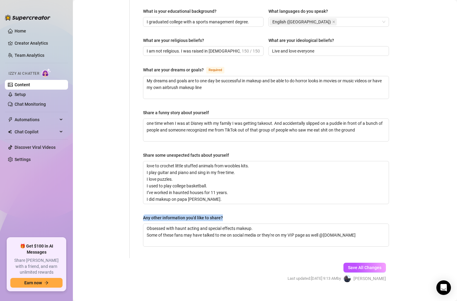
click at [181, 224] on textarea "Obsessed with haunt acting and special effects makeup. Some of these fans may h…" at bounding box center [265, 235] width 245 height 22
copy div "Any other information you'd like to share?"
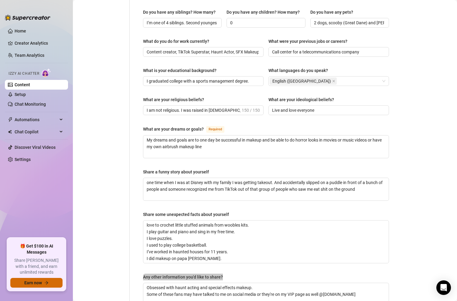
scroll to position [242, 0]
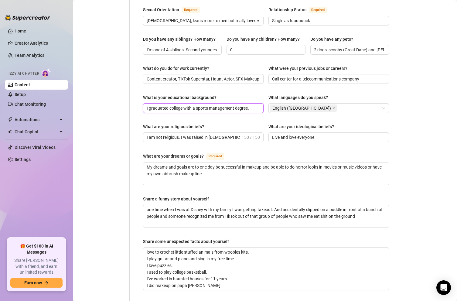
click at [175, 105] on input "I graduated college with a sports management degree." at bounding box center [203, 108] width 112 height 7
paste input "Dowling"
click at [170, 105] on input "I graduated Dowling college with a sports management degree." at bounding box center [203, 108] width 112 height 7
click at [197, 105] on input "I graduated from Dowling college with a sports management degree." at bounding box center [203, 108] width 112 height 7
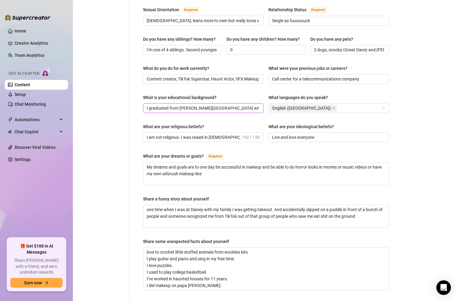
click at [210, 105] on input "I graduated from Dowling College with a sports management degree." at bounding box center [203, 108] width 112 height 7
drag, startPoint x: 234, startPoint y: 98, endPoint x: 265, endPoint y: 98, distance: 31.9
click at [265, 98] on div "What is your educational background? I graduated from Dowling College in NY wit…" at bounding box center [266, 106] width 246 height 24
click at [217, 105] on input "I graduated from Dowling College in NY with a sports management degree." at bounding box center [203, 108] width 112 height 7
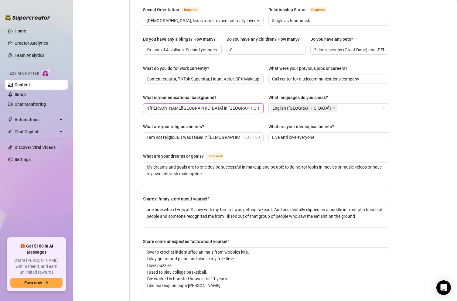
click at [206, 105] on input "I graduated from Dowling College in NY with a sports management degree." at bounding box center [203, 108] width 112 height 7
click at [221, 105] on input "I graduated from Dowling College in NY with a Sports management degree." at bounding box center [203, 108] width 112 height 7
click at [223, 105] on input "I graduated from Dowling College in NY with a Sports management degree." at bounding box center [203, 108] width 112 height 7
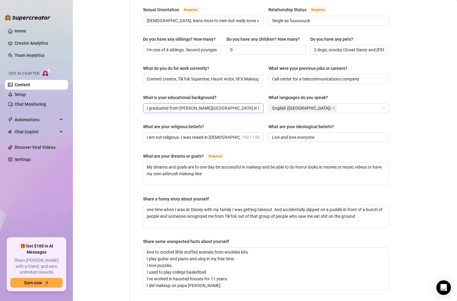
click at [167, 105] on input "I graduated from Dowling College in NY with a Sports Management degree." at bounding box center [203, 108] width 112 height 7
click at [234, 105] on input "I graduated from Dowling College in NY with a Sports Management degree." at bounding box center [203, 108] width 112 height 7
drag, startPoint x: 245, startPoint y: 98, endPoint x: 264, endPoint y: 98, distance: 19.4
click at [264, 98] on div "What is your educational background? I graduated from Dowling College in NY wit…" at bounding box center [266, 106] width 246 height 24
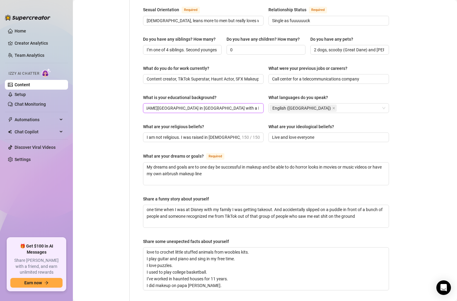
click at [245, 105] on input "I graduated from Dowling College in NY with a Bachelors in Sports Management de…" at bounding box center [203, 108] width 112 height 7
click at [250, 105] on input "I graduated from Dowling College in NY with a Bachelors in Sports Management de…" at bounding box center [203, 108] width 112 height 7
click at [262, 108] on div "What is your educational background? I graduated from Dowling College in NY wit…" at bounding box center [266, 106] width 246 height 24
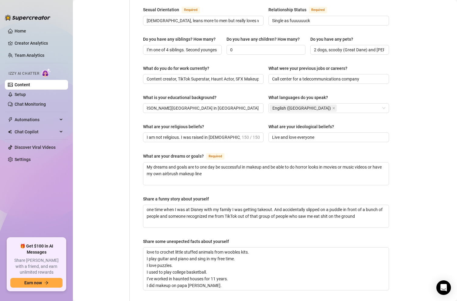
scroll to position [0, 0]
click at [310, 104] on div "English (US)" at bounding box center [325, 108] width 112 height 8
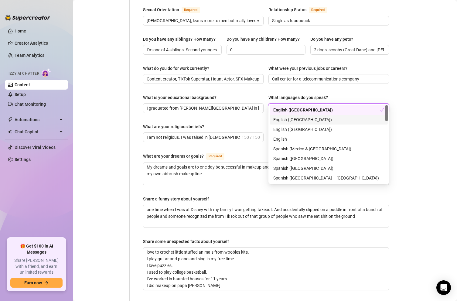
click at [230, 181] on div "Name Required Jillian Nickname(s) Zombae, Jill Gender Required Female Male Non-…" at bounding box center [266, 80] width 246 height 516
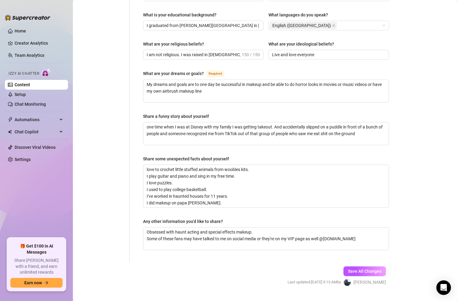
scroll to position [328, 0]
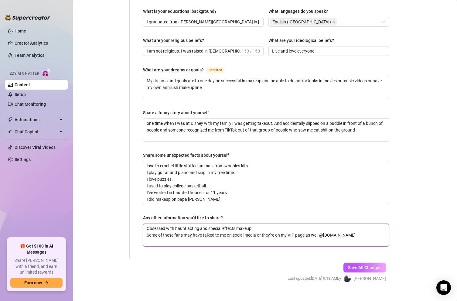
click at [354, 227] on textarea "Obsessed with haunt acting and special effects makeup. Some of these fans may h…" at bounding box center [265, 235] width 245 height 22
paste textarea "I took Spanish for 8 years and I can understand some but speaking it not fluent"
click at [303, 232] on textarea "Obsessed with haunt acting and special effects makeup. Some of these fans may h…" at bounding box center [265, 235] width 245 height 22
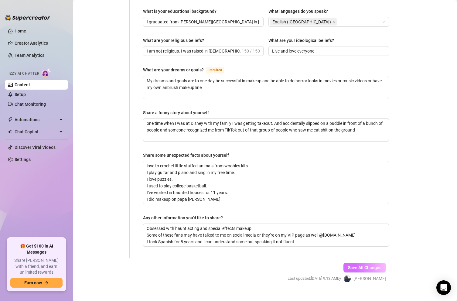
click at [363, 265] on span "Save All Changes" at bounding box center [364, 267] width 33 height 5
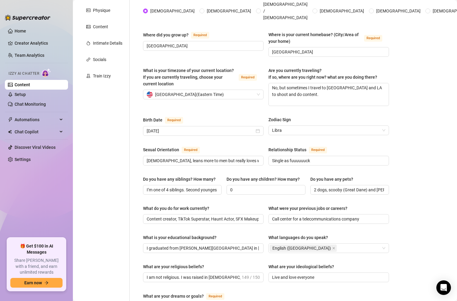
scroll to position [0, 0]
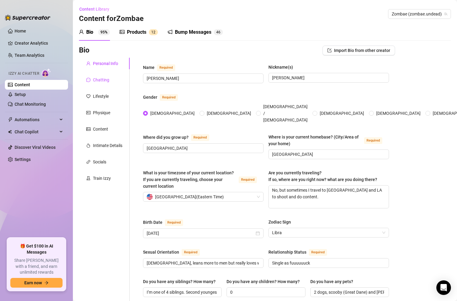
click at [101, 78] on div "Chatting" at bounding box center [101, 79] width 16 height 7
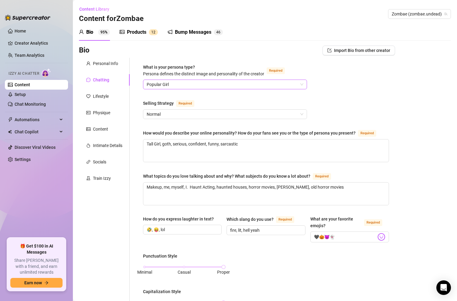
click at [191, 83] on span "Popular Girl" at bounding box center [225, 84] width 157 height 9
click at [342, 79] on div "What is your persona type? Persona defines the distinct image and personality o…" at bounding box center [266, 291] width 246 height 454
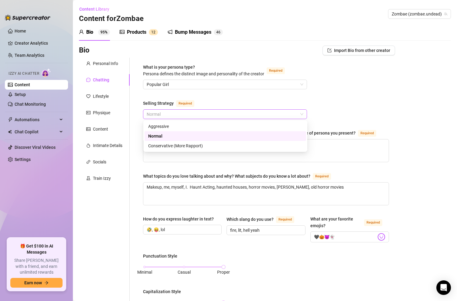
click at [183, 114] on span "Normal" at bounding box center [225, 114] width 157 height 9
click at [221, 98] on div "What is your persona type? Persona defines the distinct image and personality o…" at bounding box center [266, 291] width 246 height 454
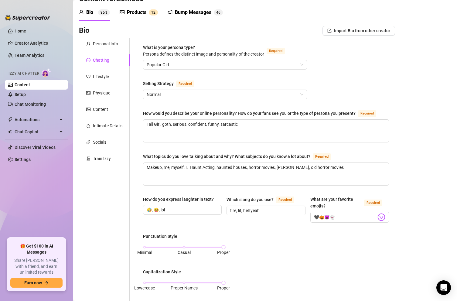
scroll to position [21, 0]
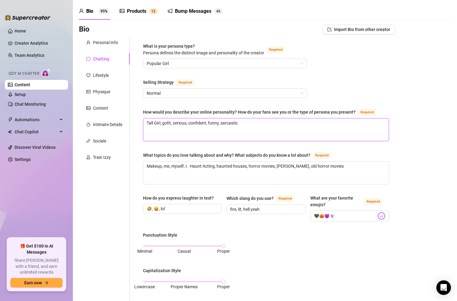
click at [246, 121] on textarea "Tall Girl, goth, serious, confident, funny, sarcastic" at bounding box center [265, 129] width 245 height 22
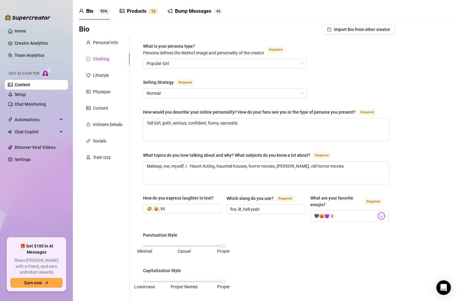
scroll to position [0, 0]
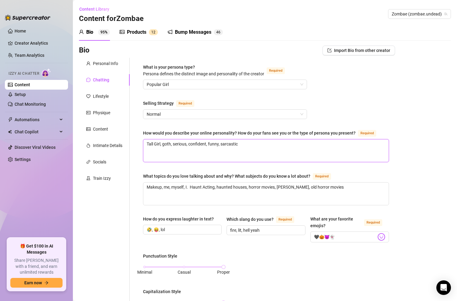
drag, startPoint x: 239, startPoint y: 144, endPoint x: 132, endPoint y: 141, distance: 107.5
click at [133, 141] on div "What is your persona type? Persona defines the distinct image and personality o…" at bounding box center [262, 291] width 265 height 466
paste textarea "my online personality is very sarcastic and dark. I’m very empathetic and sweet…"
drag, startPoint x: 192, startPoint y: 143, endPoint x: 107, endPoint y: 144, distance: 85.6
click at [107, 144] on div "Personal Info Chatting Lifestyle Physique Content Intimate Details Socials Trai…" at bounding box center [237, 291] width 316 height 466
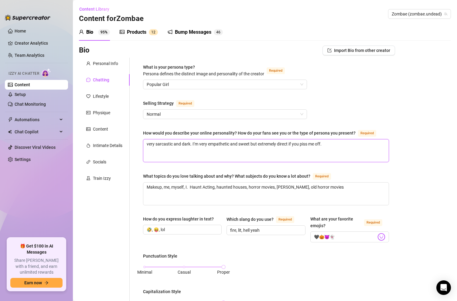
click at [148, 144] on textarea "very sarcastic and dark. I’m very empathetic and sweet but extremely direct if …" at bounding box center [265, 150] width 245 height 22
click at [199, 143] on textarea "Very sarcastic and dark. I’m very empathetic and sweet but extremely direct if …" at bounding box center [265, 150] width 245 height 22
click at [327, 144] on textarea "Very sarcastic and dark. Also very empathetic and sweet but extremely direct if…" at bounding box center [265, 150] width 245 height 22
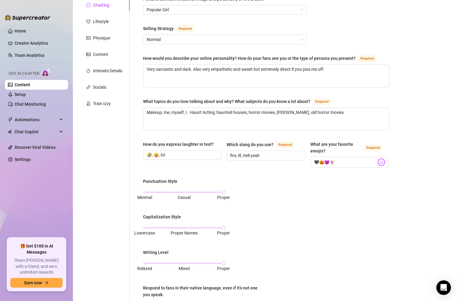
scroll to position [74, 0]
click at [181, 156] on input "🤣, 😝, lol" at bounding box center [182, 155] width 70 height 7
drag, startPoint x: 340, startPoint y: 162, endPoint x: 291, endPoint y: 158, distance: 49.3
click at [291, 158] on div "How do you express laughter in text? 🤣, 😝, lol Which slang do you use? Required…" at bounding box center [266, 157] width 246 height 32
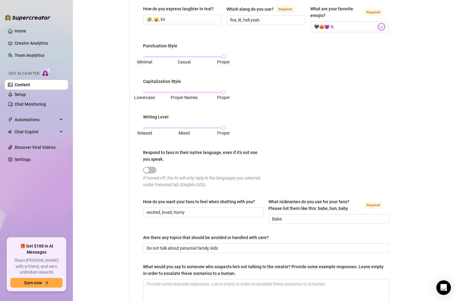
scroll to position [276, 0]
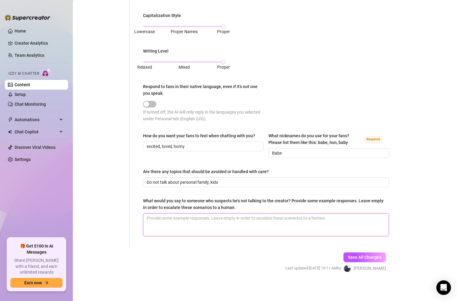
click at [198, 220] on textarea "What would you say to someone who suspects he's not talking to the creator? Pro…" at bounding box center [265, 224] width 245 height 22
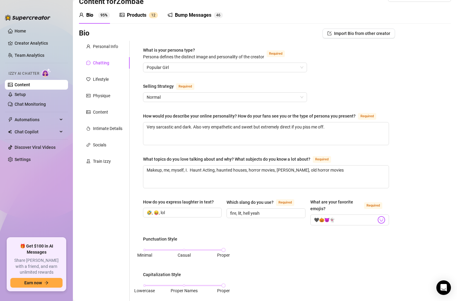
scroll to position [10, 0]
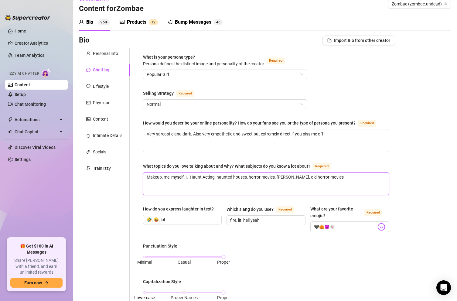
click at [328, 176] on textarea "Makeup, me, myself, I. Haunt Acting, haunted houses, horror movies, gore, old h…" at bounding box center [265, 183] width 245 height 22
paste textarea "Talk to me Skeleton key IT (2017) IT 2 Evil dead rise Strangers Trick r treat H…"
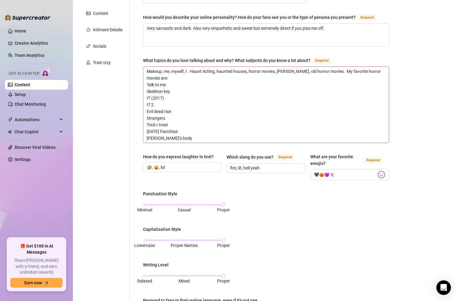
scroll to position [127, 0]
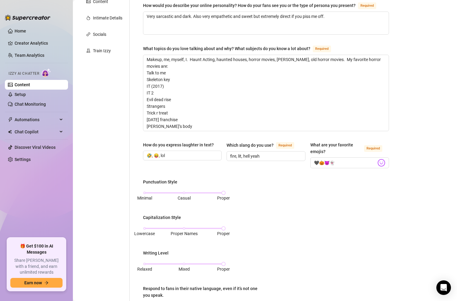
click at [348, 153] on div "What are your favorite emojis?" at bounding box center [335, 147] width 51 height 13
click at [348, 159] on input "🖤🎃😈👻" at bounding box center [345, 163] width 62 height 8
drag, startPoint x: 345, startPoint y: 162, endPoint x: 298, endPoint y: 161, distance: 47.7
click at [298, 161] on div "How do you express laughter in text? 🤣, 😝, lol Which slang do you use? Required…" at bounding box center [266, 157] width 246 height 32
paste input "🧟‍♀️🖤❤️‍🔥🏚️🎃🥴🥸🫥😶😈🤡😽"
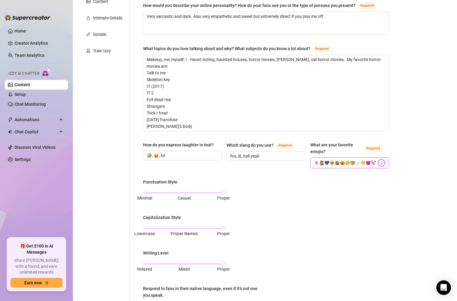
scroll to position [0, 9]
click at [334, 179] on div "Punctuation Style Minimal Casual Proper Capitalization Style Lowercase Proper N…" at bounding box center [266, 253] width 246 height 151
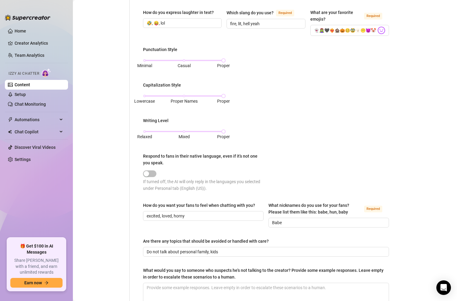
scroll to position [329, 0]
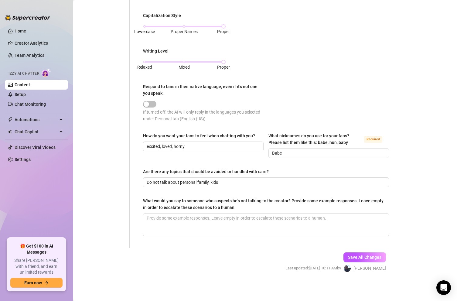
click at [183, 136] on div "How do you want your fans to feel when chatting with you?" at bounding box center [199, 135] width 112 height 7
click at [183, 143] on input "excited, loved, horny" at bounding box center [203, 146] width 112 height 7
click at [183, 136] on div "How do you want your fans to feel when chatting with you?" at bounding box center [199, 135] width 112 height 7
click at [183, 143] on input "excited, loved, horny" at bounding box center [203, 146] width 112 height 7
click at [183, 136] on div "How do you want your fans to feel when chatting with you?" at bounding box center [199, 135] width 112 height 7
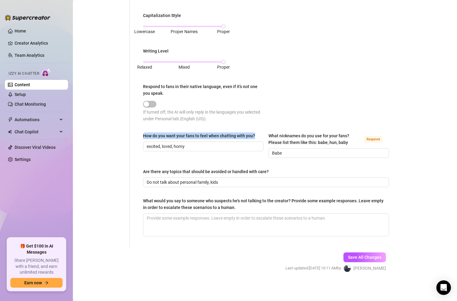
click at [183, 143] on input "excited, loved, horny" at bounding box center [203, 146] width 112 height 7
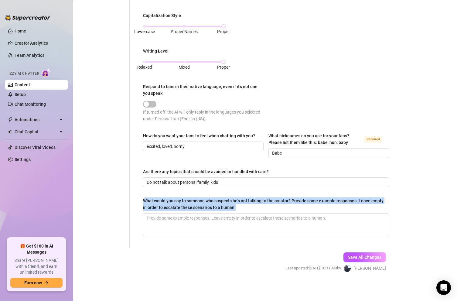
copy div "What would you say to someone who suspects he's not talking to the creator? Pro…"
drag, startPoint x: 234, startPoint y: 208, endPoint x: 140, endPoint y: 198, distance: 94.5
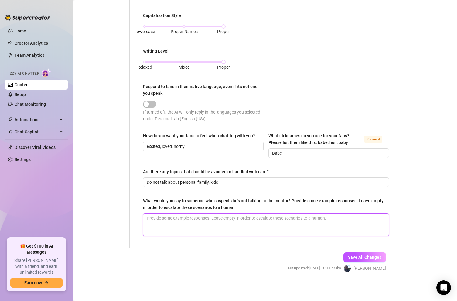
click at [207, 225] on textarea "What would you say to someone who suspects he's not talking to the creator? Pro…" at bounding box center [265, 224] width 245 height 22
click at [205, 219] on textarea "What would you say to someone who suspects he's not talking to the creator? Pro…" at bounding box center [265, 224] width 245 height 22
paste textarea "Seriously ? You think I’m one of those bimbo sex workers who wants to have othe…"
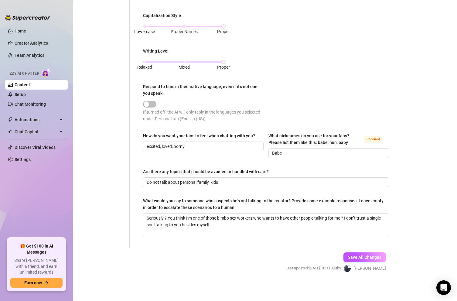
click at [184, 172] on div "Are there any topics that should be avoided or handled with care?" at bounding box center [206, 171] width 126 height 7
click at [184, 179] on input "Do not talk about personal family, kids" at bounding box center [265, 182] width 237 height 7
click at [184, 172] on div "Are there any topics that should be avoided or handled with care?" at bounding box center [206, 171] width 126 height 7
click at [184, 179] on input "Do not talk about personal family, kids" at bounding box center [265, 182] width 237 height 7
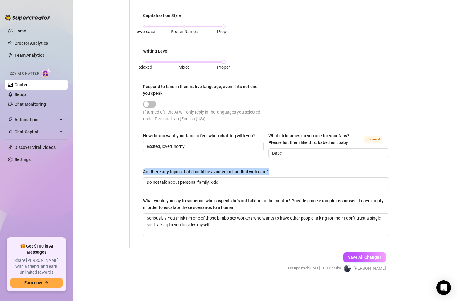
click at [184, 172] on div "Are there any topics that should be avoided or handled with care?" at bounding box center [206, 171] width 126 height 7
click at [184, 179] on input "Do not talk about personal family, kids" at bounding box center [265, 182] width 237 height 7
click at [184, 172] on div "Are there any topics that should be avoided or handled with care?" at bounding box center [206, 171] width 126 height 7
click at [184, 179] on input "Do not talk about personal family, kids" at bounding box center [265, 182] width 237 height 7
click at [184, 172] on div "Are there any topics that should be avoided or handled with care?" at bounding box center [206, 171] width 126 height 7
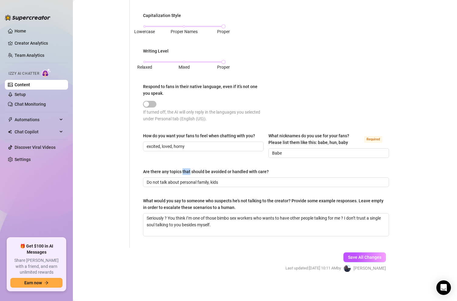
click at [184, 179] on input "Do not talk about personal family, kids" at bounding box center [265, 182] width 237 height 7
click at [184, 172] on div "Are there any topics that should be avoided or handled with care?" at bounding box center [206, 171] width 126 height 7
click at [184, 179] on input "Do not talk about personal family, kids" at bounding box center [265, 182] width 237 height 7
copy div "Are there any topics that should be avoided or handled with care?"
drag, startPoint x: 266, startPoint y: 171, endPoint x: 136, endPoint y: 169, distance: 130.2
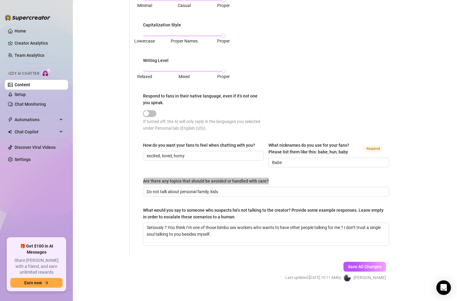
scroll to position [320, 0]
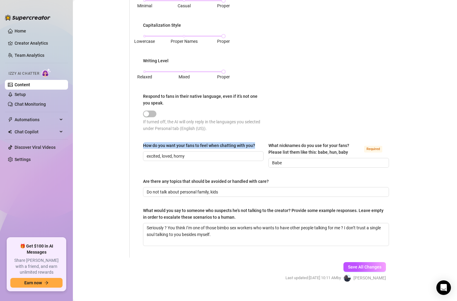
copy div "How do you want your fans to feel when chatting with you?"
drag, startPoint x: 255, startPoint y: 145, endPoint x: 137, endPoint y: 145, distance: 117.4
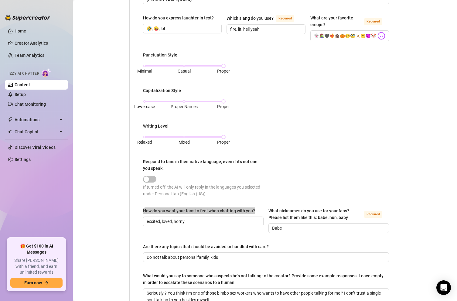
scroll to position [252, 0]
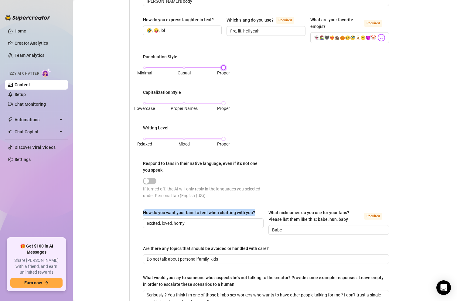
click at [184, 67] on div "Minimal Casual Proper" at bounding box center [183, 68] width 79 height 4
click at [222, 68] on div "Minimal Casual Proper" at bounding box center [183, 68] width 79 height 4
click at [184, 138] on div "Relaxed Mixed Proper" at bounding box center [183, 139] width 79 height 4
click at [184, 68] on div "Minimal Casual Proper" at bounding box center [183, 68] width 79 height 4
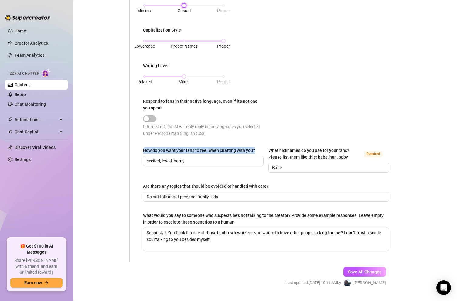
scroll to position [329, 0]
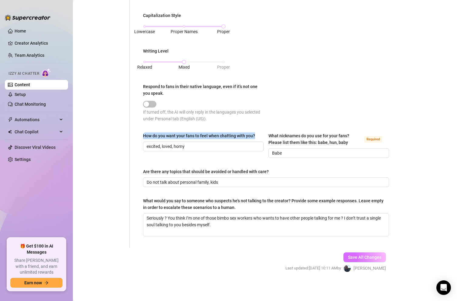
click at [352, 255] on span "Save All Changes" at bounding box center [364, 257] width 33 height 5
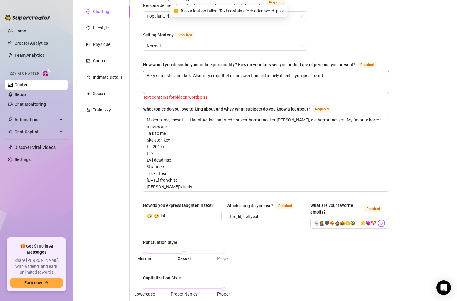
scroll to position [0, 0]
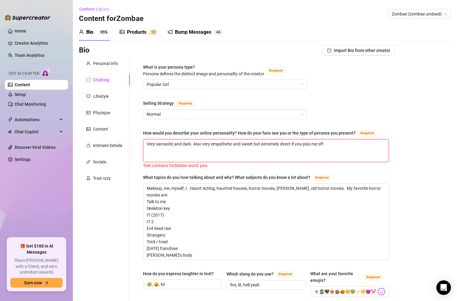
click at [212, 152] on textarea "Very sarcastic and dark. Also very empathetic and sweet but extremely direct if…" at bounding box center [265, 150] width 245 height 22
click at [306, 143] on textarea "Very sarcastic and dark. Also very empathetic and sweet but extremely direct if…" at bounding box center [265, 150] width 245 height 22
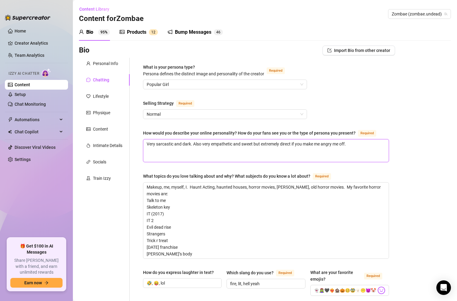
drag, startPoint x: 333, startPoint y: 143, endPoint x: 344, endPoint y: 143, distance: 11.2
click at [343, 143] on textarea "Very sarcastic and dark. Also very empathetic and sweet but extremely direct if…" at bounding box center [265, 150] width 245 height 22
click at [388, 138] on div "How would you describe your online personality? How do your fans see you or the…" at bounding box center [266, 134] width 246 height 10
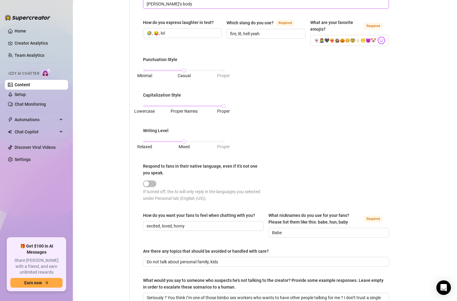
scroll to position [329, 0]
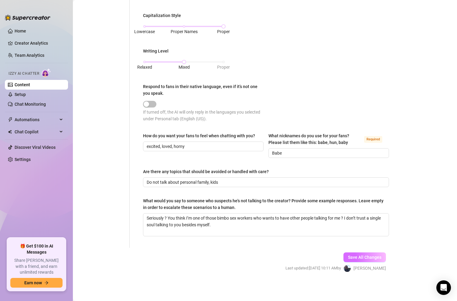
click at [372, 256] on span "Save All Changes" at bounding box center [364, 257] width 33 height 5
drag, startPoint x: 288, startPoint y: 152, endPoint x: 251, endPoint y: 152, distance: 36.7
click at [251, 152] on div "How do you want your fans to feel when chatting with you? excited, loved, horny…" at bounding box center [266, 147] width 246 height 31
paste input "babe or hun"
click at [189, 145] on input "excited, loved, horny" at bounding box center [203, 146] width 112 height 7
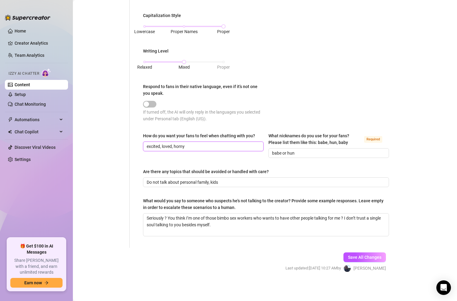
drag, startPoint x: 177, startPoint y: 145, endPoint x: 125, endPoint y: 145, distance: 52.2
paste input "I want them to feel heard- and special"
drag, startPoint x: 228, startPoint y: 182, endPoint x: 119, endPoint y: 181, distance: 108.6
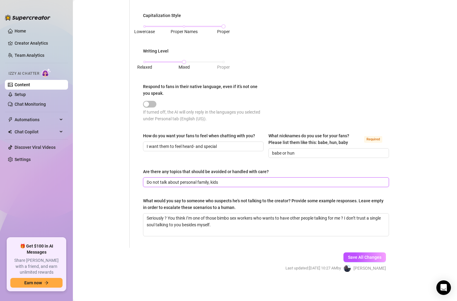
paste input "I don’t talk about the fact I’m married or that I have kids. Avoid this talk at…"
click at [370, 249] on div "Save All Changes Last updated: Sep 30, 2025 10:27 AM by Jerrame G." at bounding box center [335, 262] width 119 height 29
click at [363, 257] on span "Save All Changes" at bounding box center [364, 257] width 33 height 5
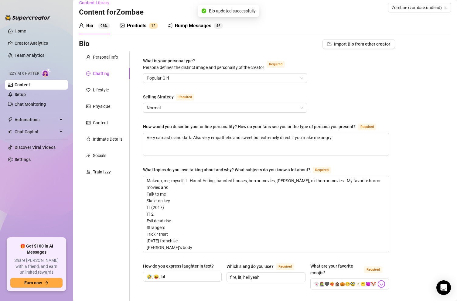
scroll to position [0, 0]
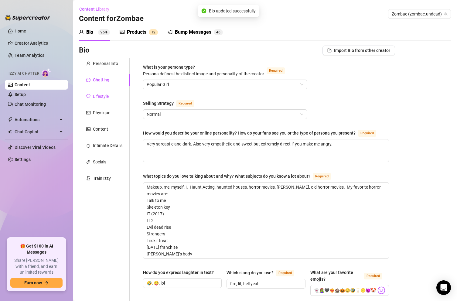
click at [97, 96] on div "Lifestyle" at bounding box center [101, 96] width 16 height 7
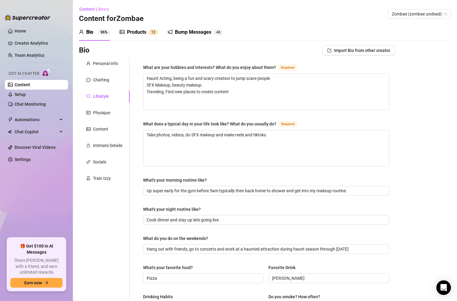
click at [188, 67] on div "What are your hobbies and interests? What do you enjoy about them?" at bounding box center [209, 67] width 133 height 7
click at [188, 74] on textarea "Haunt Acting, being a fun and scary creation to jump scare people SFX Makeup, b…" at bounding box center [265, 92] width 245 height 36
click at [188, 67] on div "What are your hobbies and interests? What do you enjoy about them?" at bounding box center [209, 67] width 133 height 7
click at [188, 74] on textarea "Haunt Acting, being a fun and scary creation to jump scare people SFX Makeup, b…" at bounding box center [265, 92] width 245 height 36
click at [188, 67] on div "What are your hobbies and interests? What do you enjoy about them?" at bounding box center [209, 67] width 133 height 7
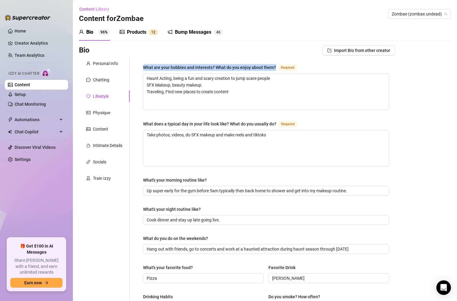
click at [188, 74] on textarea "Haunt Acting, being a fun and scary creation to jump scare people SFX Makeup, b…" at bounding box center [265, 92] width 245 height 36
copy div "What are your hobbies and interests? What do you enjoy about them?"
click at [188, 124] on div "What does a typical day in your life look like? What do you usually do?" at bounding box center [209, 123] width 133 height 7
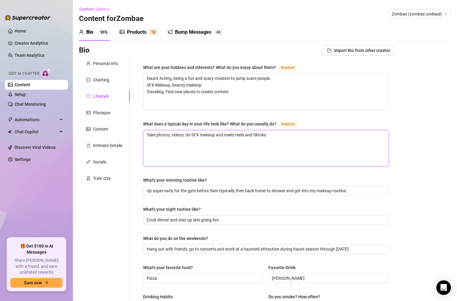
click at [188, 130] on textarea "Take photos, videos, do SFX makeup and make reels and tiktoks" at bounding box center [265, 148] width 245 height 36
click at [188, 124] on div "What does a typical day in your life look like? What do you usually do?" at bounding box center [209, 123] width 133 height 7
click at [188, 130] on textarea "Take photos, videos, do SFX makeup and make reels and tiktoks" at bounding box center [265, 148] width 245 height 36
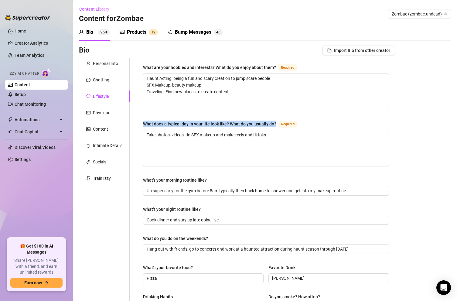
click at [188, 124] on div "What does a typical day in your life look like? What do you usually do?" at bounding box center [209, 123] width 133 height 7
click at [188, 130] on textarea "Take photos, videos, do SFX makeup and make reels and tiktoks" at bounding box center [265, 148] width 245 height 36
copy div "What does a typical day in your life look like? What do you usually do?"
click at [169, 180] on div "What's your morning routine like?" at bounding box center [175, 180] width 64 height 7
click at [169, 187] on input "Up super early for the gym before 5am typically then back home to shower and ge…" at bounding box center [265, 190] width 237 height 7
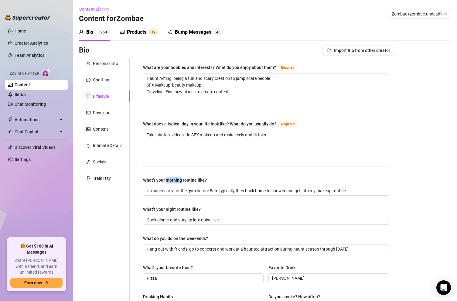
click at [169, 180] on div "What's your morning routine like?" at bounding box center [175, 180] width 64 height 7
click at [169, 187] on input "Up super early for the gym before 5am typically then back home to shower and ge…" at bounding box center [265, 190] width 237 height 7
click at [169, 180] on div "What's your morning routine like?" at bounding box center [175, 180] width 64 height 7
click at [169, 187] on input "Up super early for the gym before 5am typically then back home to shower and ge…" at bounding box center [265, 190] width 237 height 7
click at [169, 180] on div "What's your morning routine like?" at bounding box center [175, 180] width 64 height 7
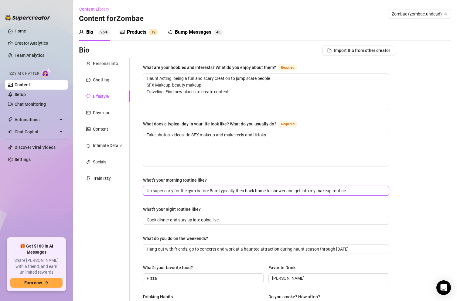
click at [169, 187] on input "Up super early for the gym before 5am typically then back home to shower and ge…" at bounding box center [265, 190] width 237 height 7
click at [169, 180] on div "What's your morning routine like?" at bounding box center [175, 180] width 64 height 7
click at [169, 187] on input "Up super early for the gym before 5am typically then back home to shower and ge…" at bounding box center [265, 190] width 237 height 7
click at [169, 180] on div "What's your morning routine like?" at bounding box center [175, 180] width 64 height 7
click at [169, 187] on input "Up super early for the gym before 5am typically then back home to shower and ge…" at bounding box center [265, 190] width 237 height 7
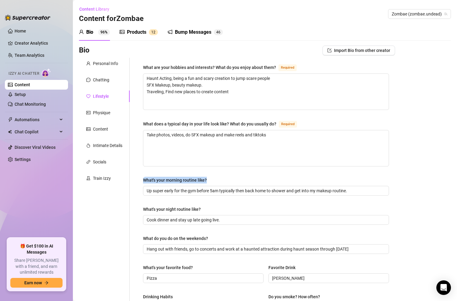
copy div "What's your morning routine like?"
drag, startPoint x: 206, startPoint y: 180, endPoint x: 139, endPoint y: 178, distance: 67.1
click at [139, 179] on div "What are your hobbies and interests? What do you enjoy about them? Required Hau…" at bounding box center [266, 262] width 258 height 409
copy div "What's your night routine like?"
drag, startPoint x: 201, startPoint y: 210, endPoint x: 142, endPoint y: 209, distance: 58.6
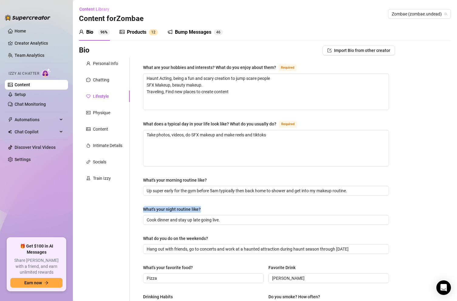
click at [142, 209] on div "What are your hobbies and interests? What do you enjoy about them? Required Hau…" at bounding box center [266, 262] width 258 height 409
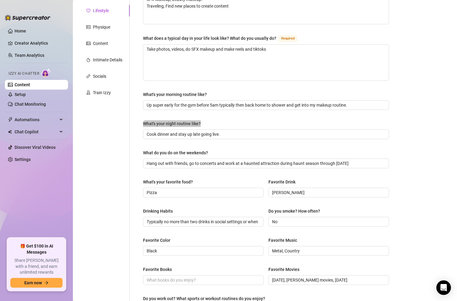
scroll to position [88, 0]
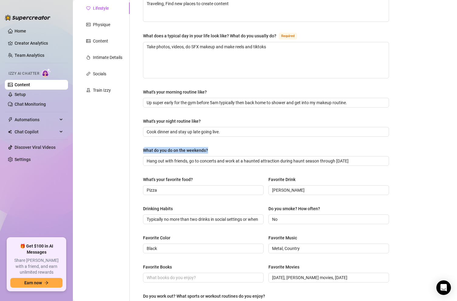
drag, startPoint x: 208, startPoint y: 150, endPoint x: 143, endPoint y: 150, distance: 65.2
click at [143, 150] on div "What are your hobbies and interests? What do you enjoy about them? Required Hau…" at bounding box center [266, 174] width 258 height 409
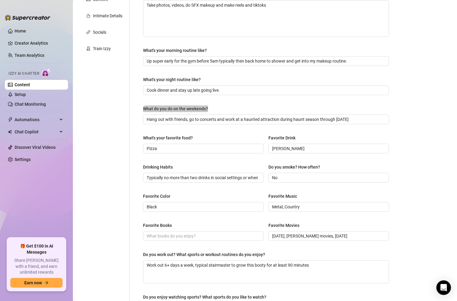
scroll to position [133, 0]
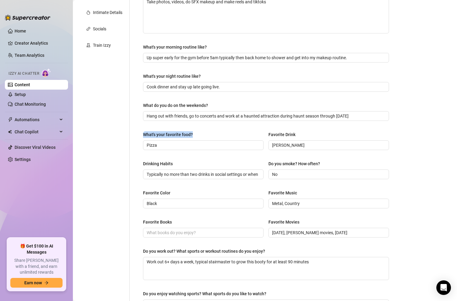
drag, startPoint x: 194, startPoint y: 135, endPoint x: 142, endPoint y: 134, distance: 52.5
click at [142, 134] on div "What are your hobbies and interests? What do you enjoy about them? Required Hau…" at bounding box center [266, 129] width 258 height 409
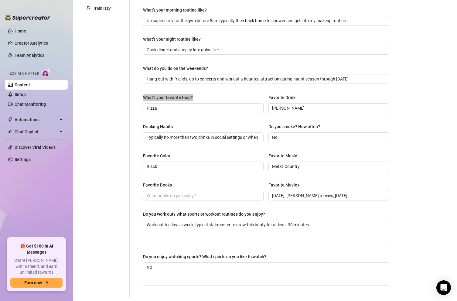
scroll to position [171, 0]
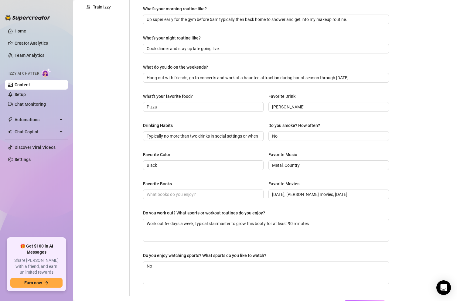
click at [270, 152] on div "Favorite Music" at bounding box center [282, 154] width 29 height 7
click at [272, 162] on input "Metal, Country" at bounding box center [328, 165] width 112 height 7
drag, startPoint x: 296, startPoint y: 154, endPoint x: 260, endPoint y: 154, distance: 35.8
click at [260, 154] on div "Favorite Color Black Favorite Music Metal, Country" at bounding box center [266, 163] width 246 height 24
click at [165, 196] on input "Favorite Books" at bounding box center [203, 194] width 112 height 7
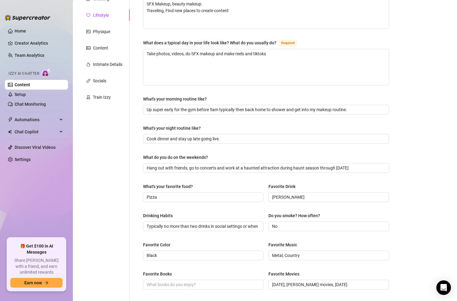
scroll to position [0, 0]
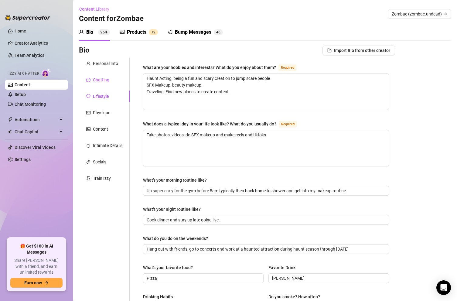
click at [98, 79] on div "Chatting" at bounding box center [101, 79] width 16 height 7
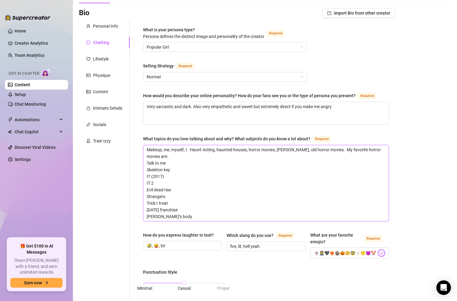
scroll to position [41, 0]
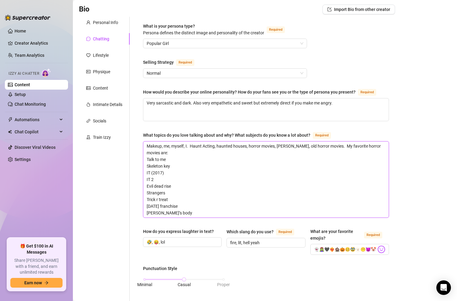
drag, startPoint x: 147, startPoint y: 152, endPoint x: 205, endPoint y: 228, distance: 95.4
click at [205, 228] on div "What is your persona type? Persona defines the distinct image and personality o…" at bounding box center [266, 276] width 246 height 507
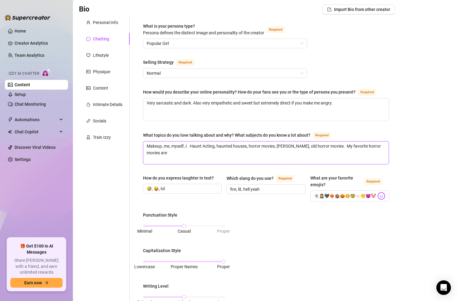
drag, startPoint x: 322, startPoint y: 146, endPoint x: 411, endPoint y: 144, distance: 89.2
click at [407, 145] on div "Bio Import Bio from other creator Personal Info Chatting Lifestyle Physique Con…" at bounding box center [265, 261] width 372 height 513
click at [354, 141] on span "Makeup, me, myself, I. Haunt Acting, haunted houses, horror movies, gore, old h…" at bounding box center [266, 152] width 246 height 23
drag, startPoint x: 324, startPoint y: 146, endPoint x: 380, endPoint y: 145, distance: 56.7
click at [379, 145] on textarea "Makeup, me, myself, I. Haunt Acting, haunted houses, horror movies, gore, old h…" at bounding box center [265, 152] width 245 height 22
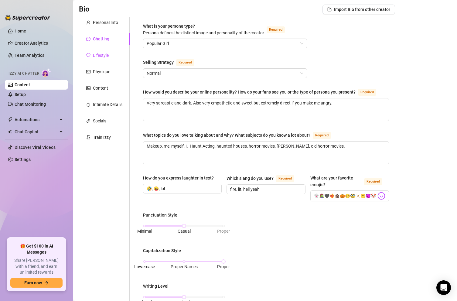
click at [106, 56] on div "Lifestyle" at bounding box center [101, 55] width 16 height 7
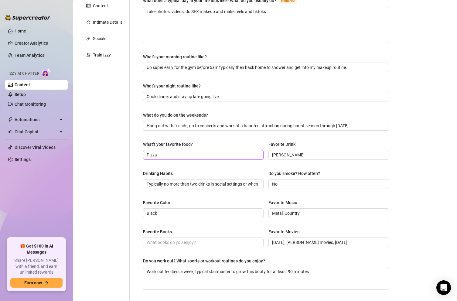
scroll to position [162, 0]
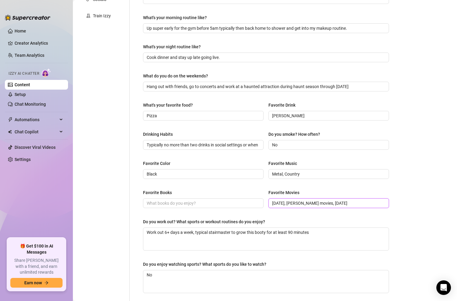
click at [314, 204] on input "Halloween, jason movies, Friday the 13th" at bounding box center [328, 203] width 112 height 7
drag, startPoint x: 353, startPoint y: 204, endPoint x: 243, endPoint y: 197, distance: 109.8
click at [244, 197] on div "Favorite Books Favorite Movies Halloween, jason movies, Friday the 13th" at bounding box center [266, 201] width 246 height 24
paste input "Talk to me Skeleton key IT (2017) IT 2 Evil dead rise Strangers Trick r treat H…"
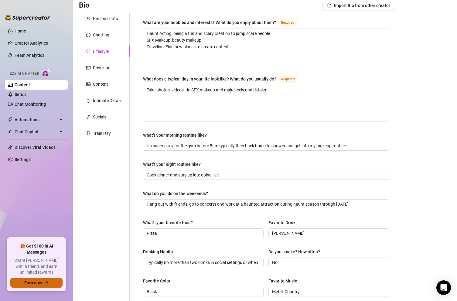
scroll to position [0, 0]
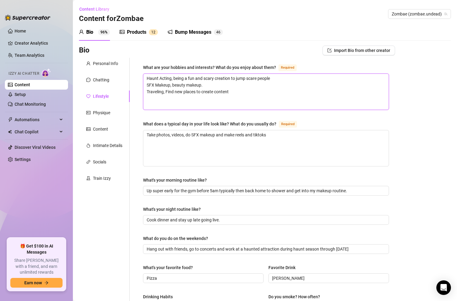
drag, startPoint x: 236, startPoint y: 92, endPoint x: 128, endPoint y: 73, distance: 110.2
click at [128, 73] on div "Personal Info Chatting Lifestyle Physique Content Intimate Details Socials Trai…" at bounding box center [237, 262] width 316 height 409
paste textarea "My hobbies and interests are airbrush makeup and crocheting little stuffed anim…"
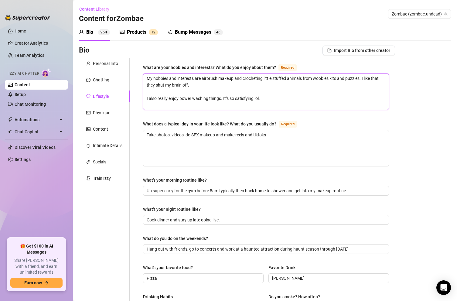
click at [175, 93] on textarea "My hobbies and interests are airbrush makeup and crocheting little stuffed anim…" at bounding box center [265, 92] width 245 height 36
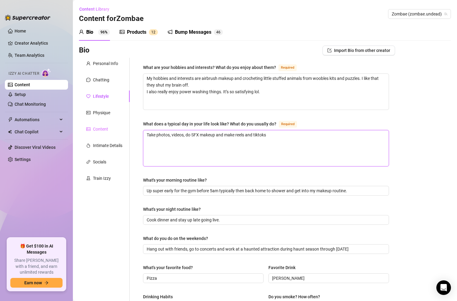
drag, startPoint x: 270, startPoint y: 134, endPoint x: 122, endPoint y: 134, distance: 148.1
click at [122, 134] on div "Personal Info Chatting Lifestyle Physique Content Intimate Details Socials Trai…" at bounding box center [237, 262] width 316 height 409
paste textarea "A typical day in my life … I wake up. Take care of my dogs. Get ready for the d…"
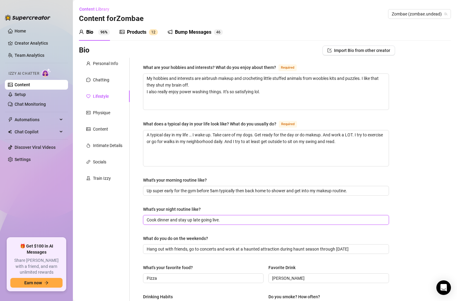
click at [174, 218] on input "Cook dinner and stay up late going live." at bounding box center [265, 219] width 237 height 7
drag, startPoint x: 228, startPoint y: 220, endPoint x: 131, endPoint y: 218, distance: 97.4
click at [131, 218] on div "What are your hobbies and interests? What do you enjoy about them? Required My …" at bounding box center [262, 262] width 265 height 409
paste input "At night I love to turn on my LED lights and watch a good horror movie or true …"
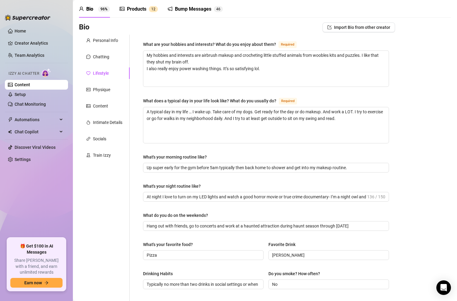
scroll to position [25, 0]
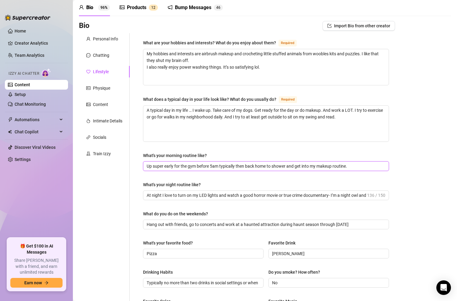
click at [177, 166] on input "Up super early for the gym before 5am typically then back home to shower and ge…" at bounding box center [265, 166] width 237 height 7
paste input "I wake up. Take care of my dogs. Get ready for the day or do makeup. And work a…"
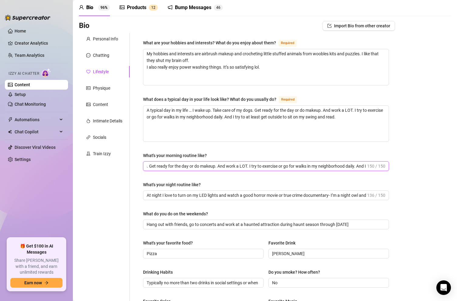
click at [315, 166] on input "I wake up. Take care of my dogs. Get ready for the day or do makeup. And work a…" at bounding box center [256, 166] width 219 height 7
click at [343, 166] on input "I wake up. Take care of my dogs. Get ready for the day or do makeup. And work a…" at bounding box center [256, 166] width 219 height 7
drag, startPoint x: 354, startPoint y: 166, endPoint x: 392, endPoint y: 165, distance: 37.6
click at [390, 166] on div "What are your hobbies and interests? What do you enjoy about them? Required My …" at bounding box center [266, 237] width 258 height 409
click at [362, 167] on input "I wake up. Take care of my dogs. Get ready for the day or do makeup. And work a…" at bounding box center [256, 166] width 219 height 7
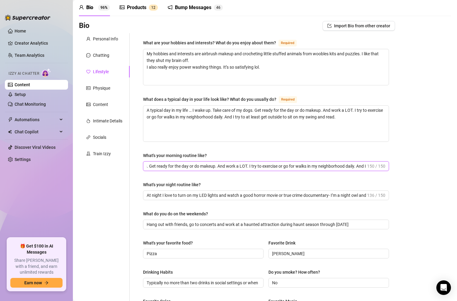
click at [359, 167] on input "I wake up. Take care of my dogs. Get ready for the day or do makeup. And work a…" at bounding box center [256, 166] width 219 height 7
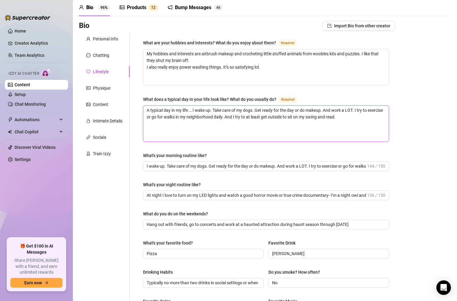
click at [345, 119] on textarea "A typical day in my life … I wake up. Take care of my dogs. Get ready for the d…" at bounding box center [265, 124] width 245 height 36
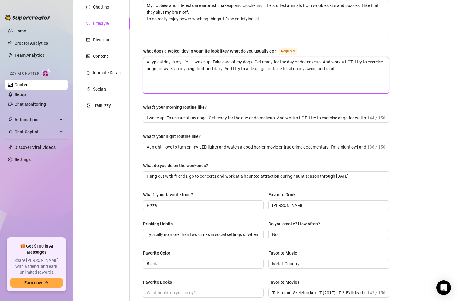
scroll to position [80, 0]
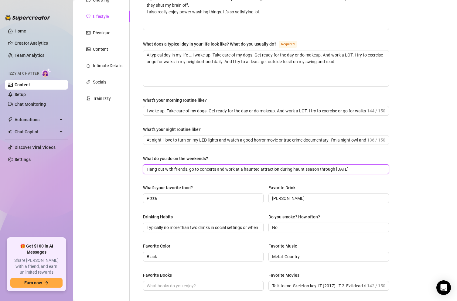
click at [167, 169] on input "Hang out with friends, go to concerts and work at a haunted attraction during h…" at bounding box center [265, 169] width 237 height 7
paste input "On the weekends I love spending time with my friends - hanging out. Costuming. …"
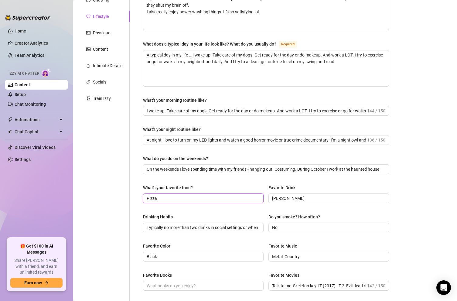
drag, startPoint x: 164, startPoint y: 200, endPoint x: 128, endPoint y: 193, distance: 35.9
click at [129, 193] on div "Personal Info Chatting Lifestyle Physique Content Intimate Details Socials Trai…" at bounding box center [237, 182] width 316 height 409
paste input "any kind of macaroni and cheese of sorts"
click at [291, 197] on input "Margarita" at bounding box center [328, 198] width 112 height 7
drag, startPoint x: 297, startPoint y: 197, endPoint x: 220, endPoint y: 197, distance: 76.5
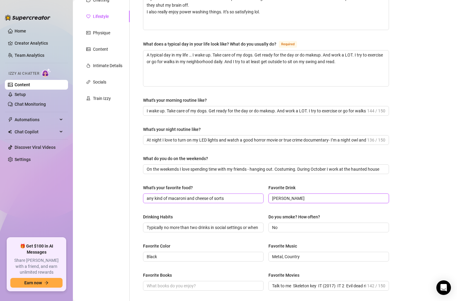
click at [222, 197] on div "What's your favorite food? any kind of macaroni and cheese of sorts Favorite Dr…" at bounding box center [266, 196] width 246 height 24
paste input "ice cold ice water or a red bull (or pumpkin coffee)"
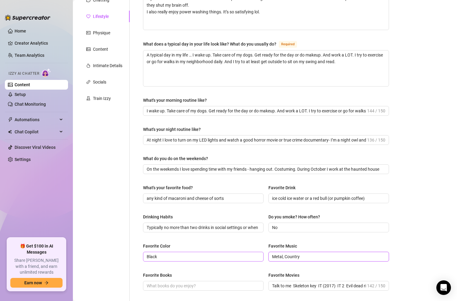
drag, startPoint x: 305, startPoint y: 256, endPoint x: 236, endPoint y: 256, distance: 69.2
click at [236, 256] on div "Favorite Color Black Favorite Music Metal, Country" at bounding box center [266, 254] width 246 height 24
paste input "Sabrina carpenter"
click at [179, 245] on div "Favorite Color" at bounding box center [203, 246] width 120 height 9
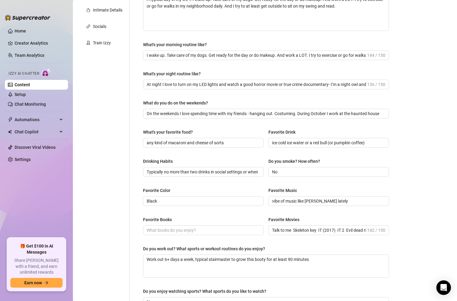
scroll to position [136, 0]
click at [220, 232] on input "Favorite Books" at bounding box center [203, 229] width 112 height 7
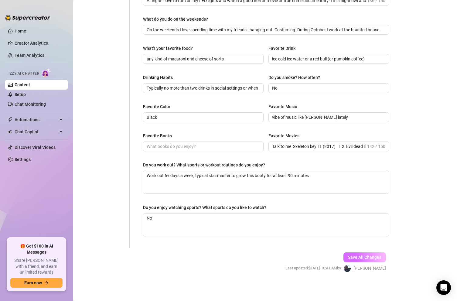
click at [362, 258] on span "Save All Changes" at bounding box center [364, 257] width 33 height 5
